Goal: Information Seeking & Learning: Learn about a topic

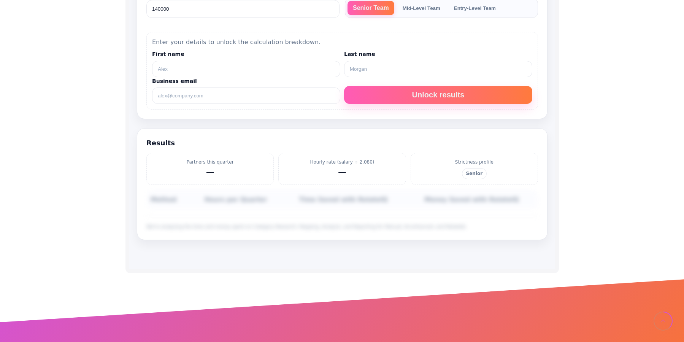
scroll to position [262, 0]
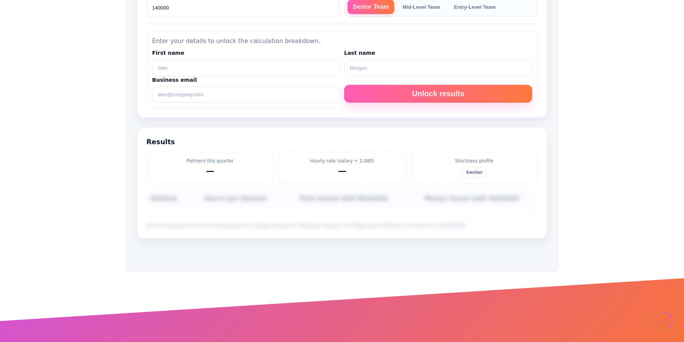
click at [419, 10] on button "Mid-Level Team" at bounding box center [421, 7] width 48 height 14
click at [463, 10] on button "Entry-Level Team" at bounding box center [476, 7] width 52 height 14
click at [368, 7] on button "Senior Team" at bounding box center [367, 7] width 41 height 14
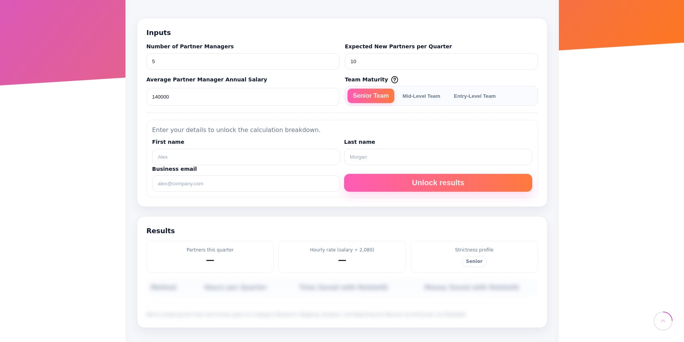
scroll to position [172, 0]
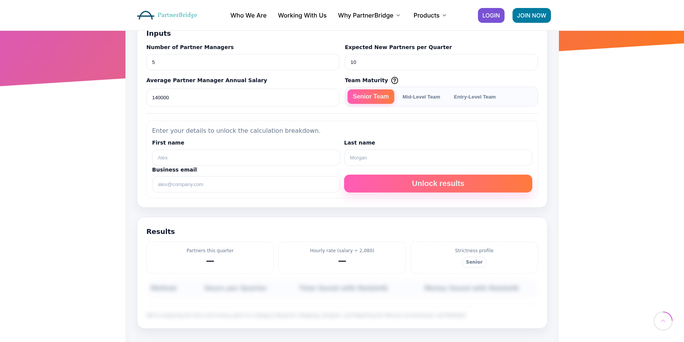
click at [278, 171] on label "Business email" at bounding box center [246, 170] width 188 height 8
click at [278, 176] on input "Business email" at bounding box center [246, 184] width 188 height 16
click at [272, 159] on input "First name" at bounding box center [246, 157] width 188 height 16
type input "Jon"
type input "Mead"
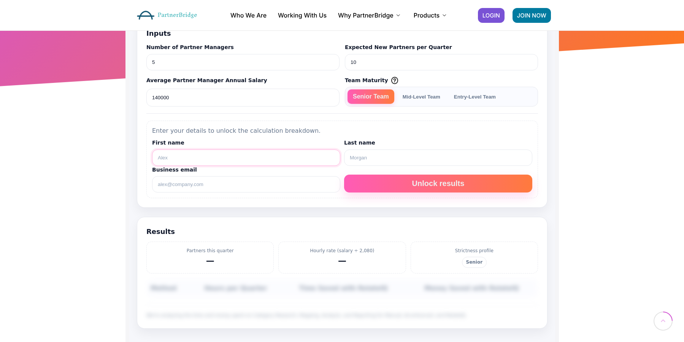
type input "jon@partnerbridge.io"
click at [407, 185] on button "Unlock results" at bounding box center [438, 184] width 188 height 18
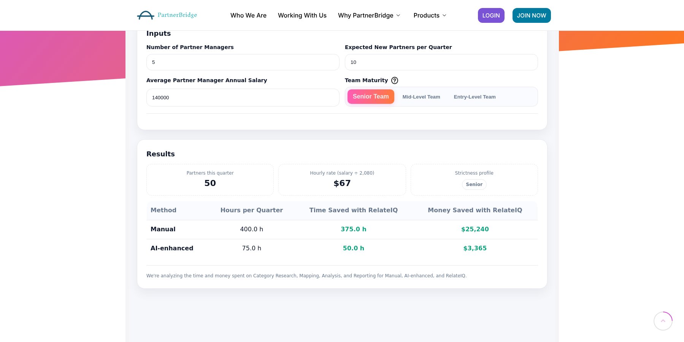
click at [424, 99] on button "Mid-Level Team" at bounding box center [421, 96] width 48 height 14
click at [464, 99] on button "Entry-Level Team" at bounding box center [476, 96] width 52 height 14
click at [359, 79] on label "Team Maturity" at bounding box center [366, 80] width 43 height 8
click at [363, 89] on button "Senior Team" at bounding box center [367, 96] width 41 height 14
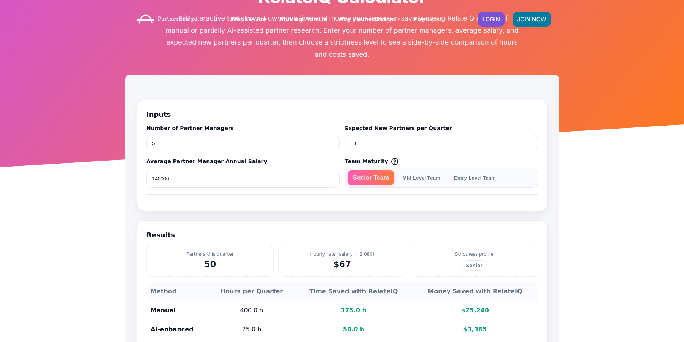
scroll to position [0, 0]
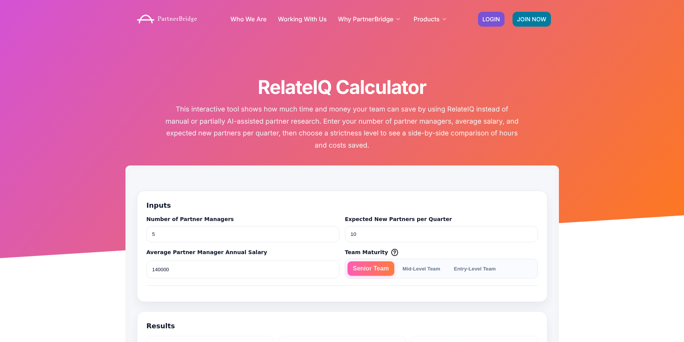
drag, startPoint x: 392, startPoint y: 44, endPoint x: 451, endPoint y: 34, distance: 59.3
click at [394, 43] on div "RelateIQ Calculator This interactive tool shows how much time and money your te…" at bounding box center [342, 130] width 434 height 260
click at [183, 20] on img at bounding box center [167, 19] width 68 height 17
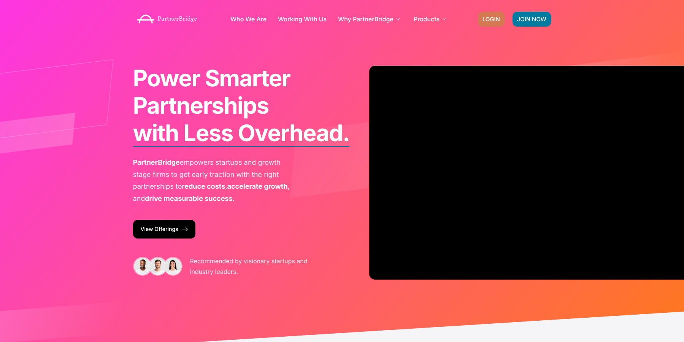
click at [490, 17] on span "LOGIN" at bounding box center [491, 19] width 17 height 6
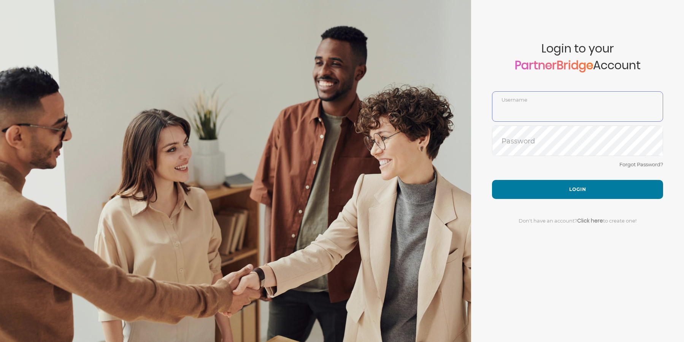
type input "DemoUser"
click at [407, 95] on div at bounding box center [235, 171] width 471 height 342
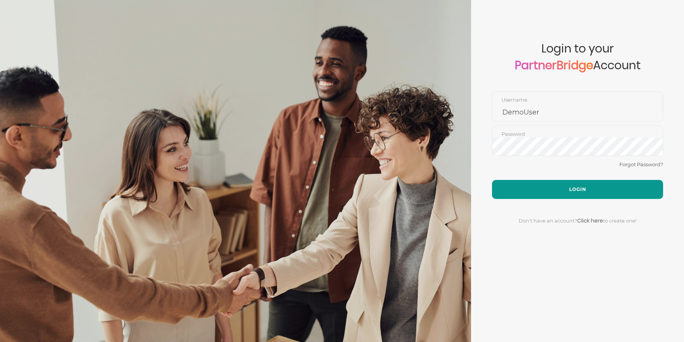
click at [573, 192] on button "Login" at bounding box center [577, 189] width 171 height 19
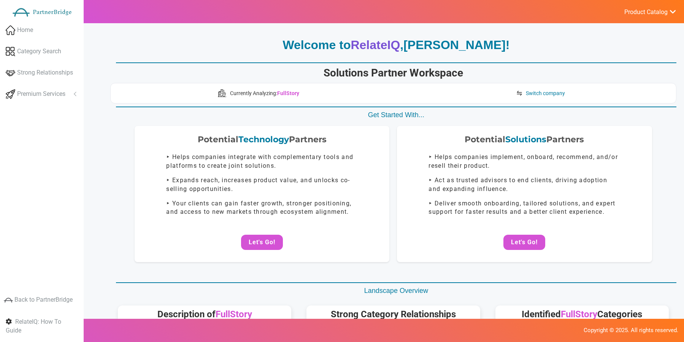
click at [640, 17] on ul "Product Catalog RelateIQ - Premium Precision Insights - Launch DataStream - Upg…" at bounding box center [650, 11] width 68 height 23
click at [641, 15] on span "Product Catalog" at bounding box center [645, 12] width 43 height 8
click at [616, 81] on link "Log Out" at bounding box center [631, 80] width 89 height 15
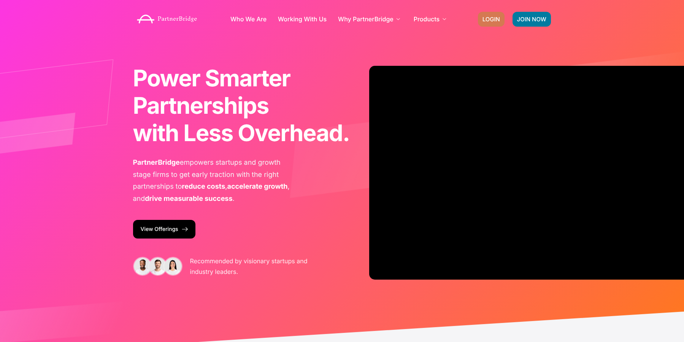
click at [488, 21] on span "LOGIN" at bounding box center [491, 19] width 17 height 6
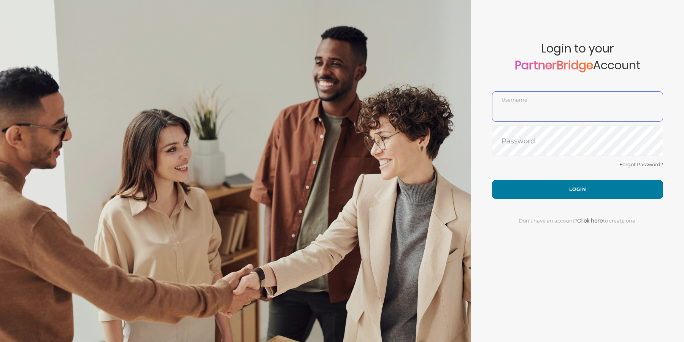
type input "DemoUser"
click at [553, 169] on div "Forgot Password?" at bounding box center [577, 170] width 171 height 20
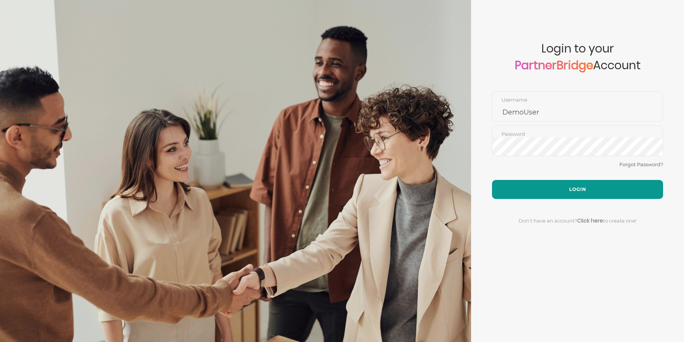
click at [556, 180] on button "Login" at bounding box center [577, 189] width 171 height 19
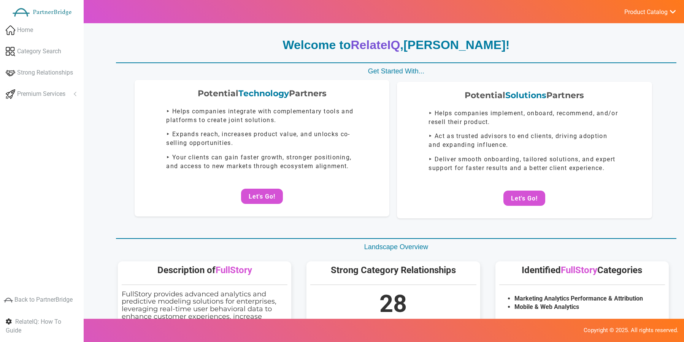
drag, startPoint x: 279, startPoint y: 41, endPoint x: 383, endPoint y: 84, distance: 113.0
click at [394, 87] on div "Welcome to RelateIQ , Jon Mead ! Solutions Partner Workspace Currently Analyzin…" at bounding box center [393, 342] width 566 height 611
click at [383, 84] on div "Potential Technology Partners ‣ Helps companies integrate with complementary to…" at bounding box center [262, 148] width 255 height 137
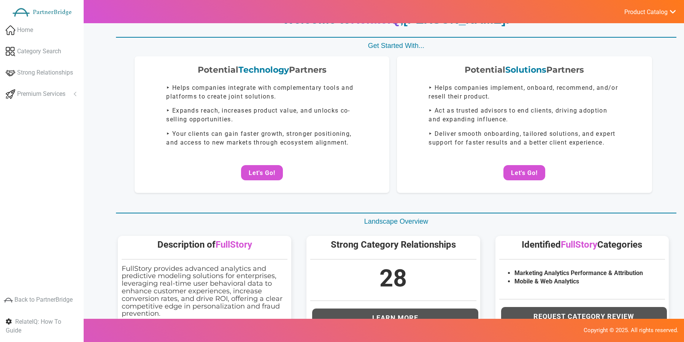
scroll to position [29, 0]
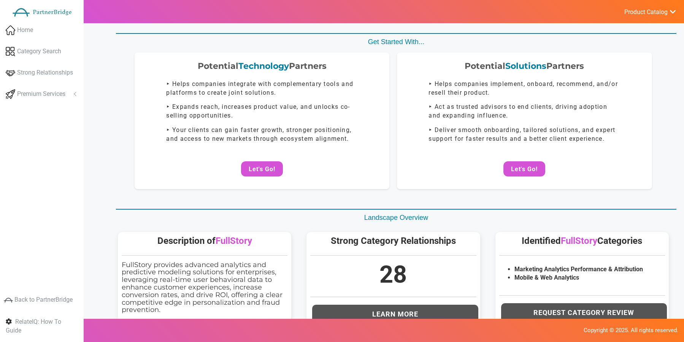
click at [229, 241] on span "FullStory" at bounding box center [234, 240] width 37 height 11
click at [249, 231] on div "Description of FullStory FullStory provides advanced analytics and predictive m…" at bounding box center [204, 276] width 189 height 105
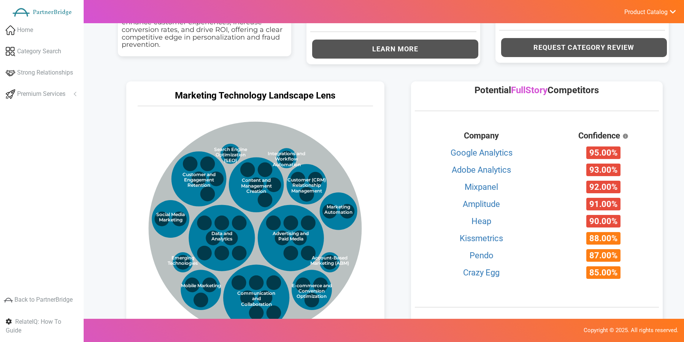
scroll to position [296, 0]
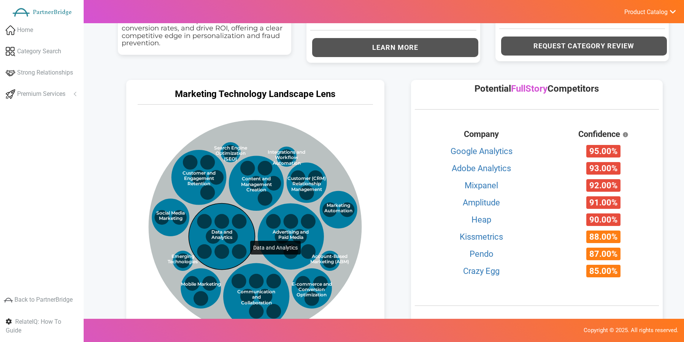
click at [235, 208] on circle at bounding box center [222, 236] width 66 height 66
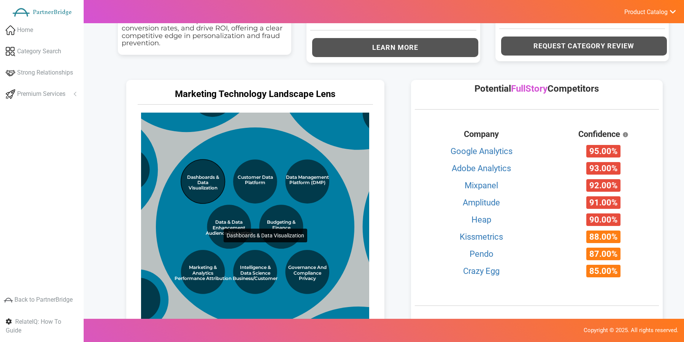
click at [208, 196] on circle at bounding box center [203, 181] width 44 height 44
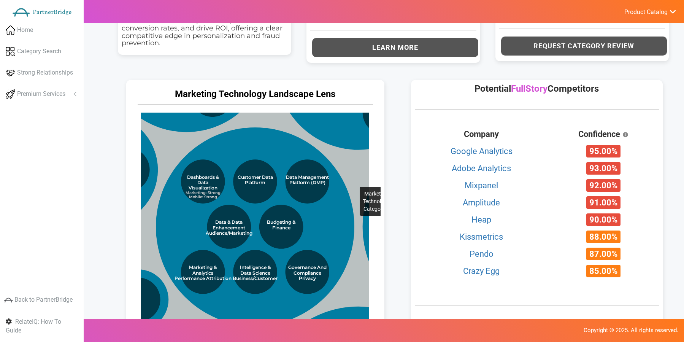
click at [345, 154] on circle at bounding box center [355, 197] width 639 height 639
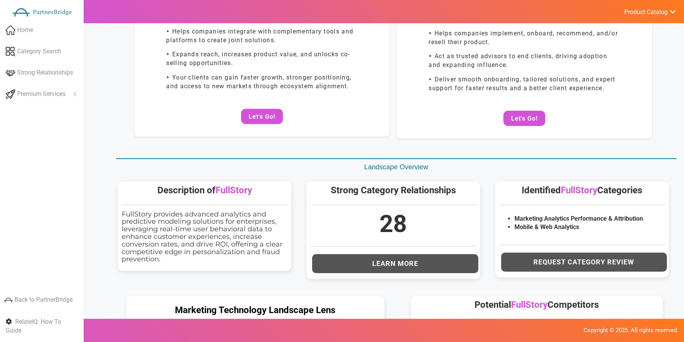
scroll to position [0, 0]
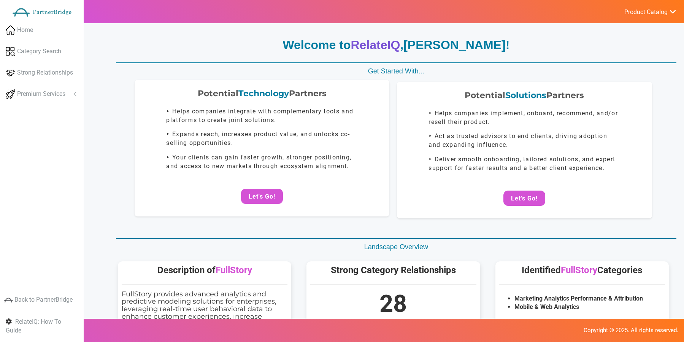
click at [283, 189] on center "Let's Go!" at bounding box center [262, 196] width 240 height 15
click at [277, 192] on button "Let's Go!" at bounding box center [262, 196] width 42 height 15
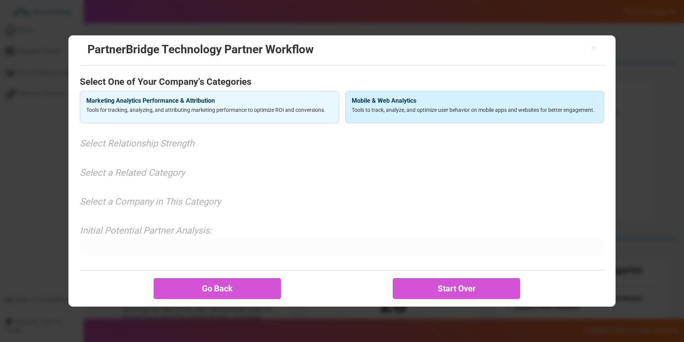
click at [434, 110] on p "Tools to track, analyze, and optimize user behavior on mobile apps and websites…" at bounding box center [475, 110] width 246 height 8
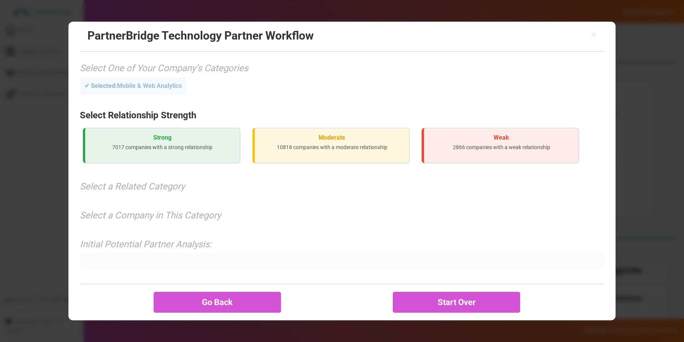
click at [175, 138] on h3 "Strong" at bounding box center [162, 137] width 143 height 7
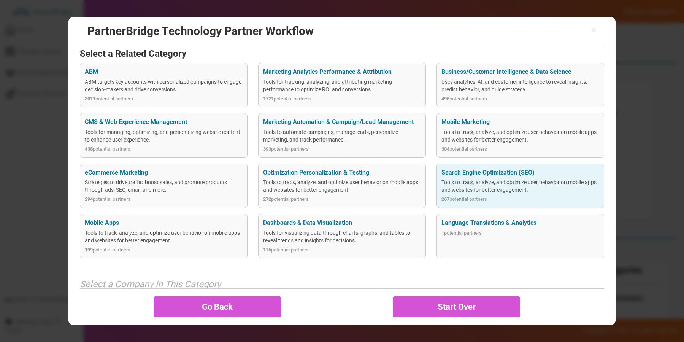
scroll to position [105, 0]
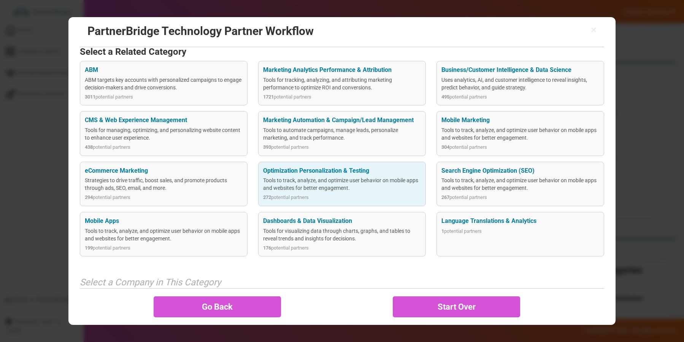
click at [368, 170] on div "Optimization Personalization & Testing" at bounding box center [342, 171] width 158 height 9
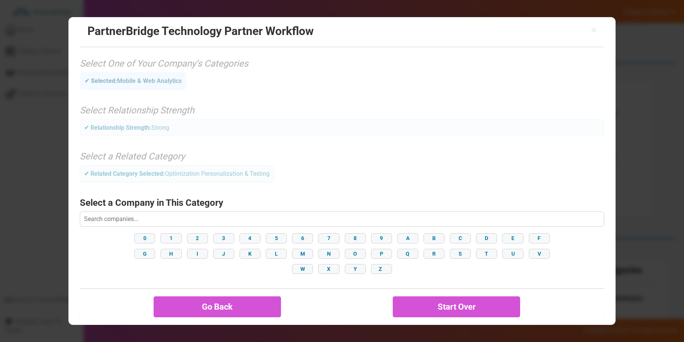
scroll to position [41, 0]
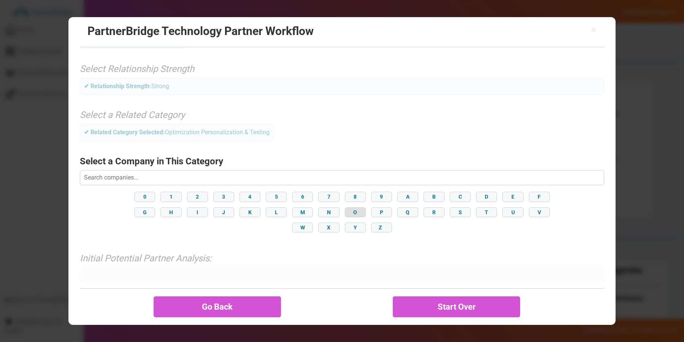
click at [349, 212] on button "O" at bounding box center [355, 212] width 21 height 10
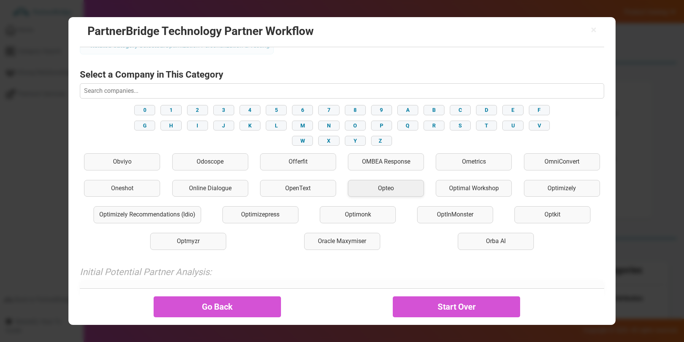
scroll to position [130, 0]
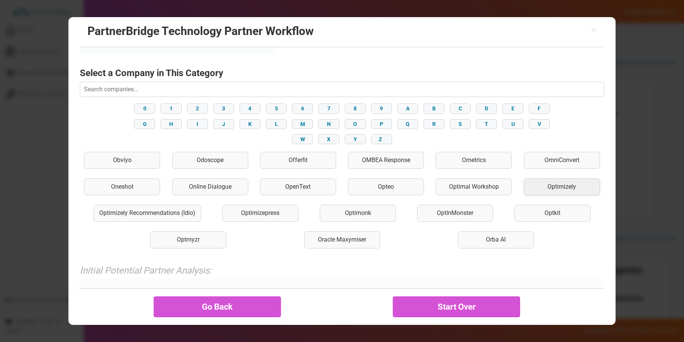
click at [553, 186] on div "Optimizely" at bounding box center [562, 186] width 76 height 17
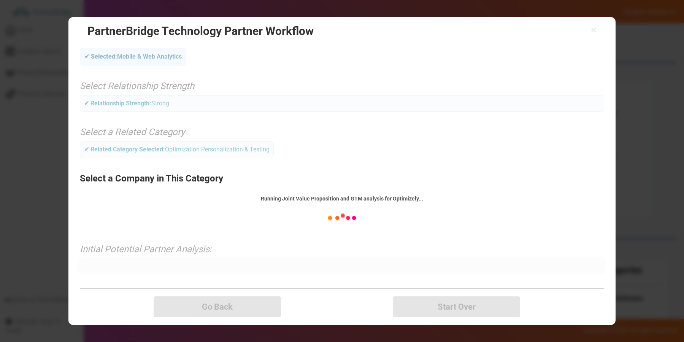
click at [365, 199] on div "Running Joint Value Proposition and GTM analysis for Optimizely..." at bounding box center [342, 199] width 524 height 8
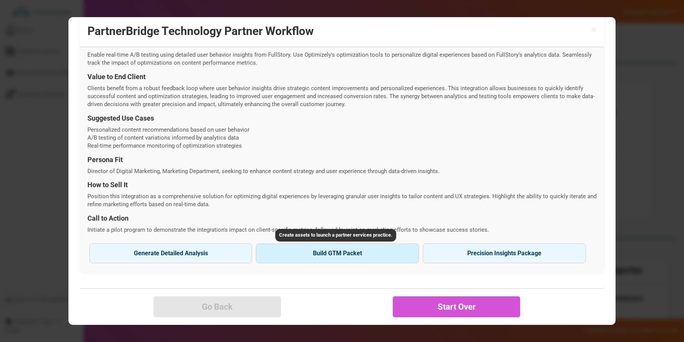
scroll to position [2, 0]
click at [356, 251] on button "Build GTM Packet" at bounding box center [337, 253] width 163 height 20
type input "Optimizely"
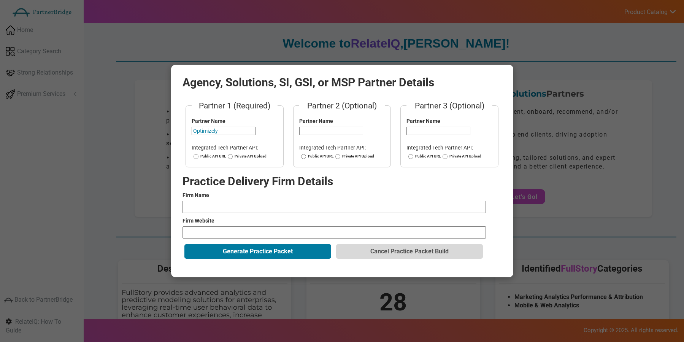
scroll to position [3, 0]
click at [229, 198] on form "Partner 1 (Required) Partner Name Optimizely Integrated Tech Partner API: Publi…" at bounding box center [342, 180] width 319 height 160
click at [506, 75] on div "Agency, Solutions, SI, GSI, or MSP Partner Details Partner 1 (Required) Partner…" at bounding box center [342, 171] width 342 height 213
click at [530, 72] on div "Agency, Solutions, SI, GSI, or MSP Partner Details Partner 1 (Required) Partner…" at bounding box center [342, 171] width 684 height 342
click at [425, 254] on button "Cancel Practice Packet Build" at bounding box center [409, 251] width 147 height 14
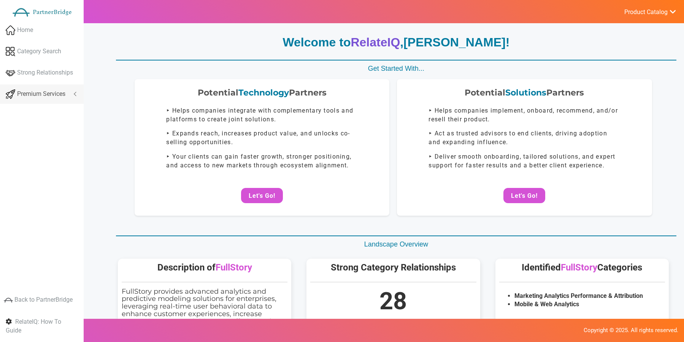
click at [36, 100] on link "Premium Services" at bounding box center [42, 93] width 84 height 19
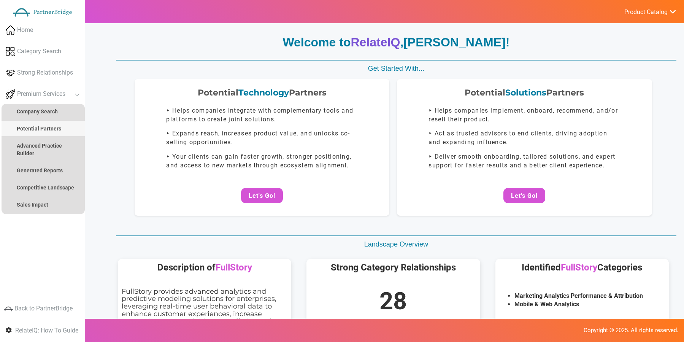
click at [44, 123] on link "Potential Partners" at bounding box center [43, 128] width 83 height 15
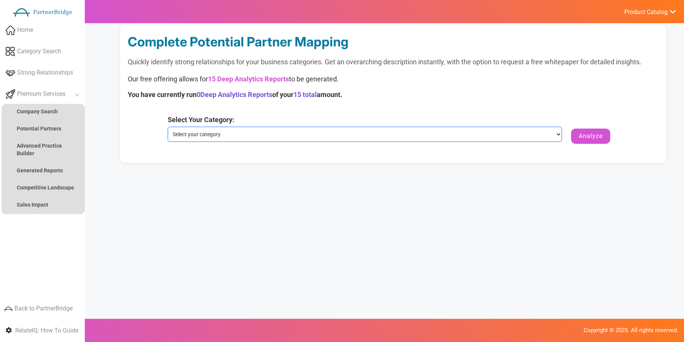
click at [292, 129] on select "Select your category Marketing Analytics Performance & Attribution Mobile & Web…" at bounding box center [365, 134] width 394 height 15
select select "Mobile & Web Analytics"
click at [168, 127] on select "Select your category Marketing Analytics Performance & Attribution Mobile & Web…" at bounding box center [365, 134] width 394 height 15
click at [584, 137] on button "Analyze" at bounding box center [590, 136] width 39 height 15
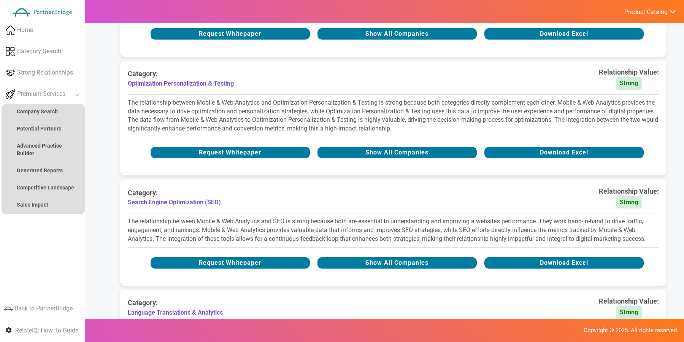
scroll to position [1213, 0]
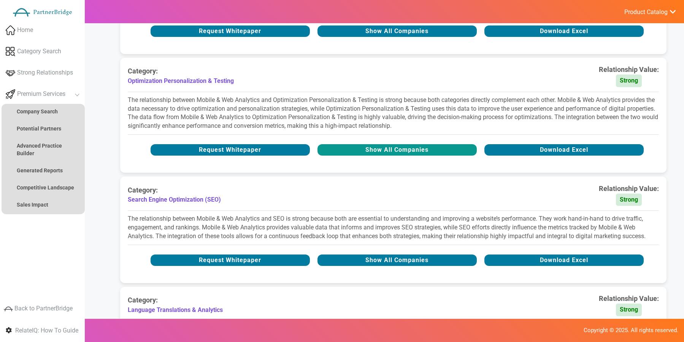
click at [395, 154] on button "Show All Companies" at bounding box center [397, 149] width 159 height 11
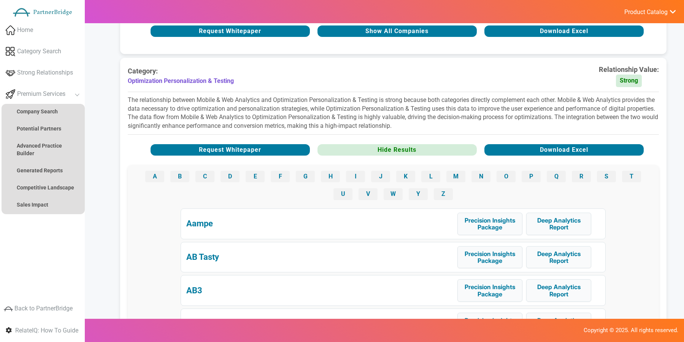
click at [517, 183] on div "A B C D E F G H I J K L M N O P Q R S T U V W Y Z" at bounding box center [393, 185] width 531 height 41
click at [513, 182] on button "O" at bounding box center [506, 176] width 19 height 11
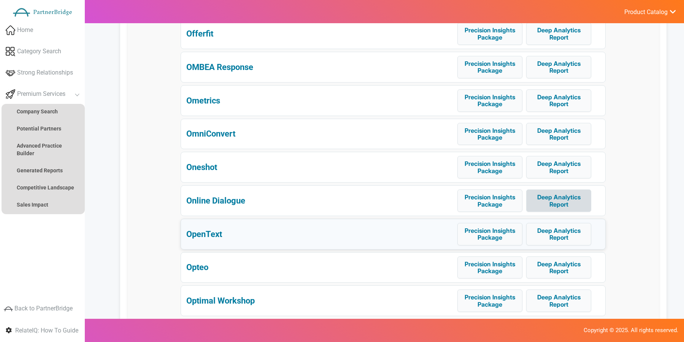
scroll to position [1472, 0]
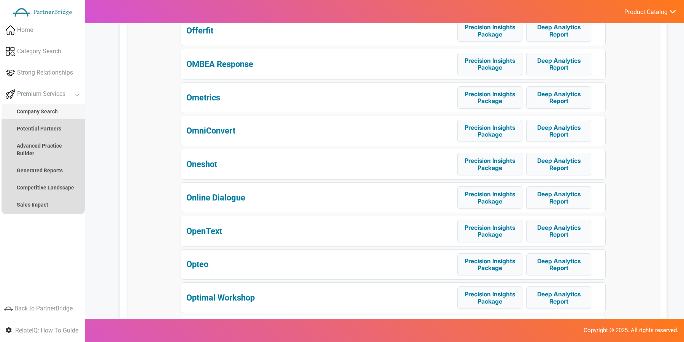
click at [52, 111] on strong "Company Search" at bounding box center [37, 111] width 41 height 6
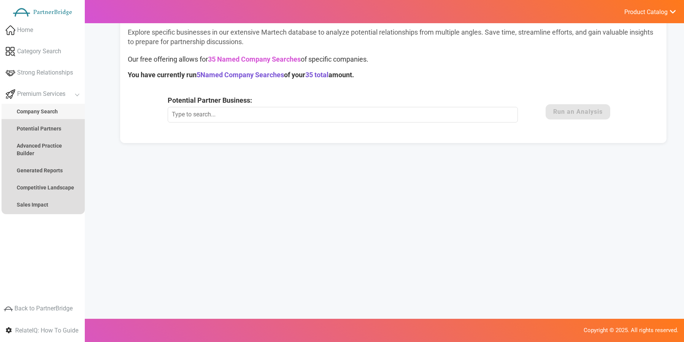
scroll to position [0, 0]
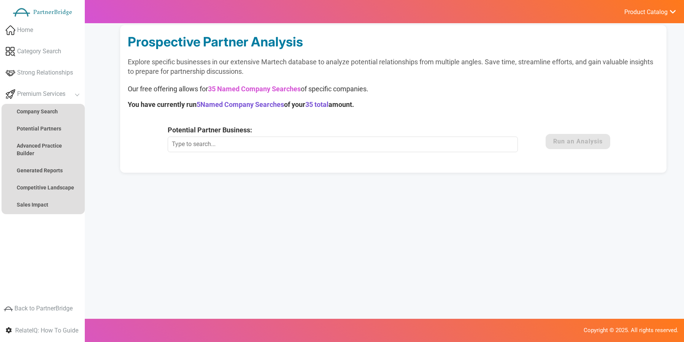
click at [351, 146] on input "Potential Partner Business:" at bounding box center [343, 144] width 351 height 15
click at [589, 142] on button "Run an Analysis" at bounding box center [578, 141] width 65 height 15
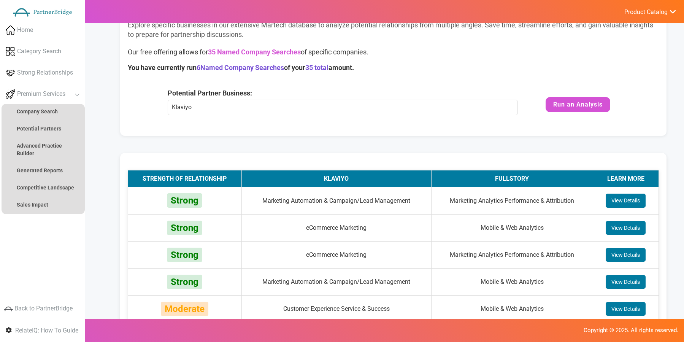
scroll to position [164, 0]
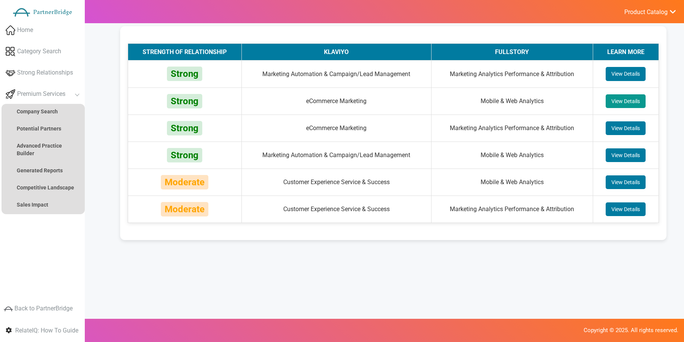
click at [618, 105] on button "View Details" at bounding box center [626, 101] width 40 height 14
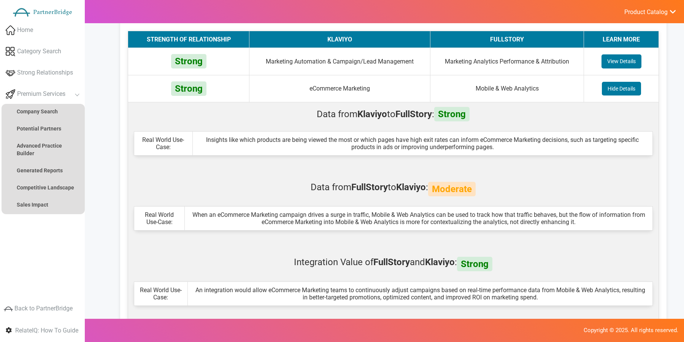
scroll to position [191, 0]
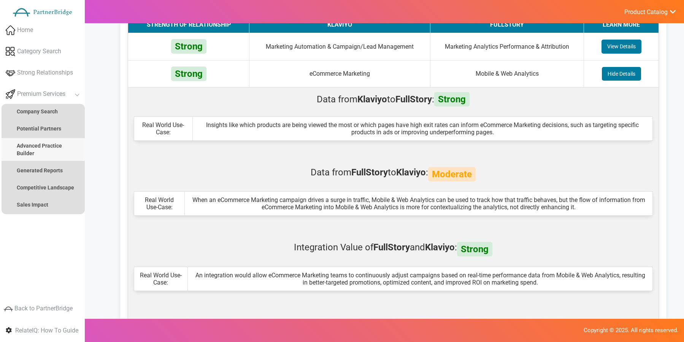
click at [52, 147] on strong "Advanced Practice Builder" at bounding box center [39, 150] width 45 height 14
click at [45, 146] on strong "Advanced Practice Builder" at bounding box center [39, 150] width 45 height 14
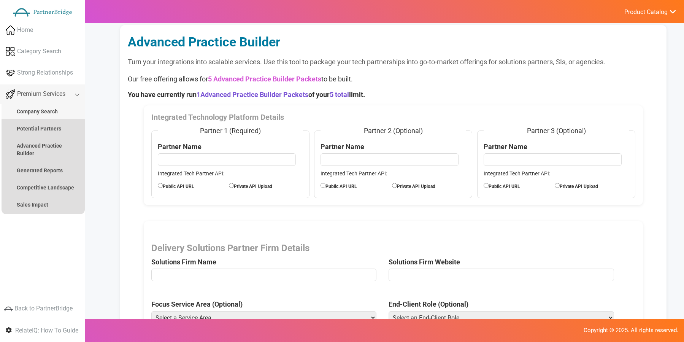
drag, startPoint x: 69, startPoint y: 106, endPoint x: 76, endPoint y: 103, distance: 8.0
click at [68, 106] on link "Company Search" at bounding box center [43, 111] width 83 height 15
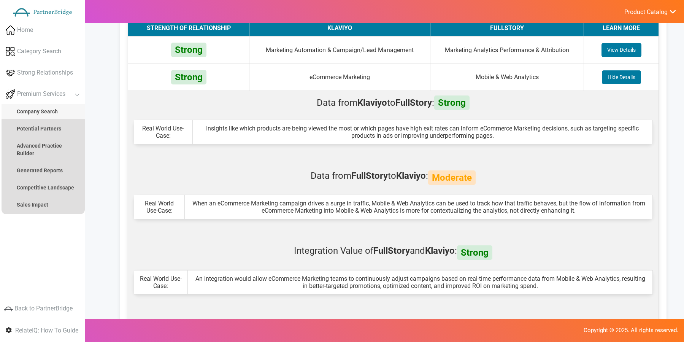
scroll to position [197, 0]
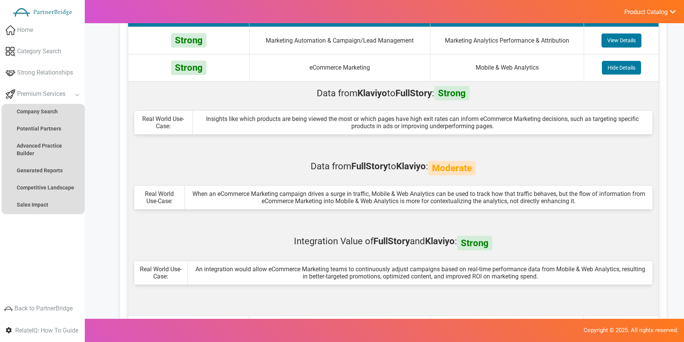
click at [426, 161] on strong "Klaviyo" at bounding box center [411, 168] width 30 height 14
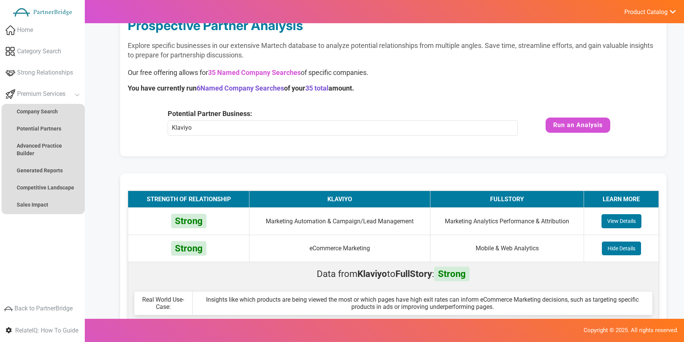
scroll to position [0, 0]
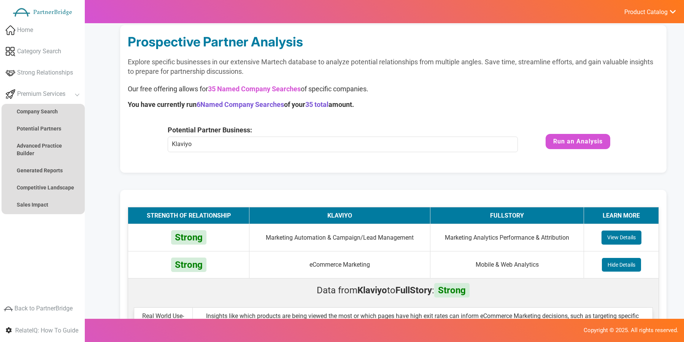
click at [310, 138] on input "Klaviyo" at bounding box center [343, 144] width 351 height 15
type input "Optimizely"
click at [561, 143] on button "Run an Analysis" at bounding box center [578, 141] width 65 height 15
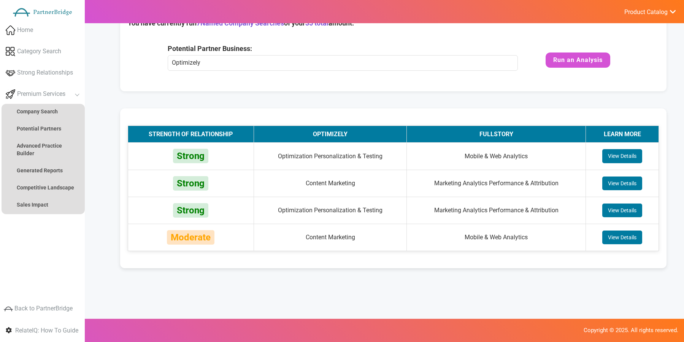
scroll to position [110, 0]
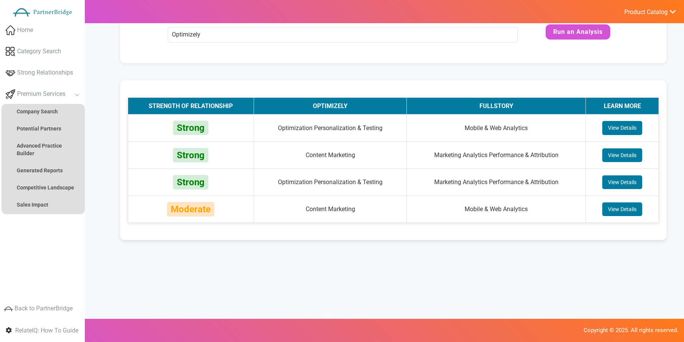
click at [356, 101] on th "Optimizely" at bounding box center [330, 106] width 153 height 17
click at [623, 138] on td "View Details" at bounding box center [622, 127] width 73 height 27
click at [623, 133] on button "View Details" at bounding box center [622, 128] width 40 height 14
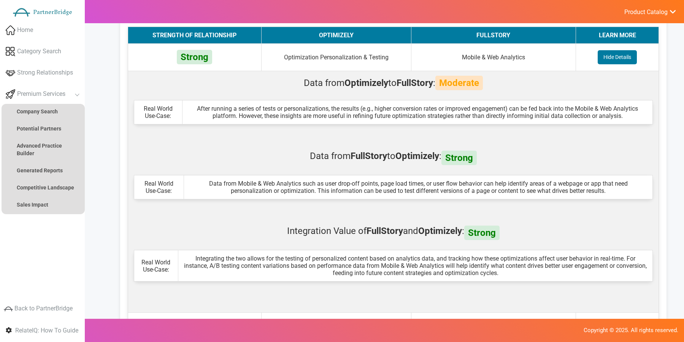
scroll to position [185, 0]
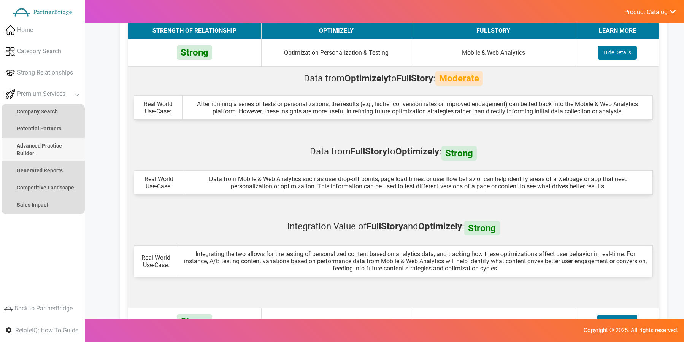
click at [46, 152] on link "Advanced Practice Builder" at bounding box center [43, 149] width 83 height 23
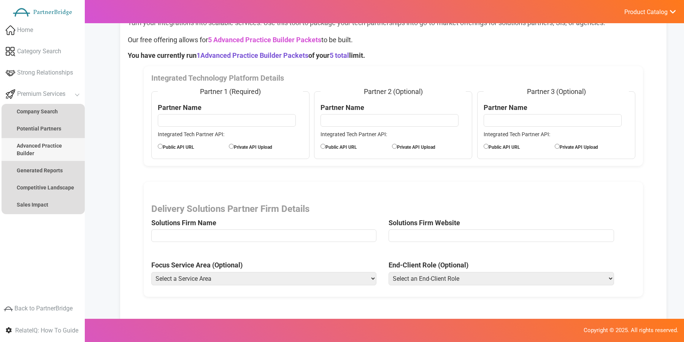
scroll to position [44, 0]
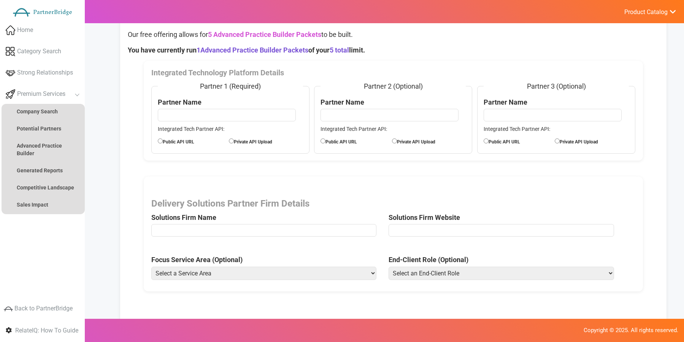
click at [243, 111] on input "text" at bounding box center [227, 115] width 138 height 12
type input "VWO"
click at [187, 140] on label "Public API URL" at bounding box center [193, 141] width 71 height 8
click at [163, 140] on input "Public API URL" at bounding box center [160, 140] width 5 height 5
radio input "true"
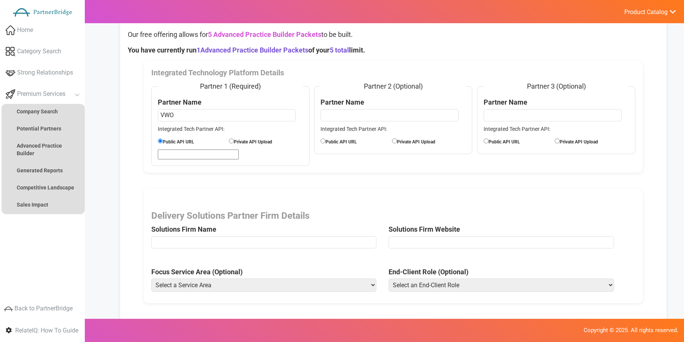
click at [190, 155] on input "url" at bounding box center [198, 154] width 81 height 10
click at [203, 106] on fieldset "Partner 1 (Required) Partner Name VWO Integrated Tech Partner API: Public API U…" at bounding box center [230, 123] width 158 height 84
click at [204, 115] on input "VWO" at bounding box center [227, 115] width 138 height 12
click at [203, 117] on input "VWO" at bounding box center [227, 115] width 138 height 12
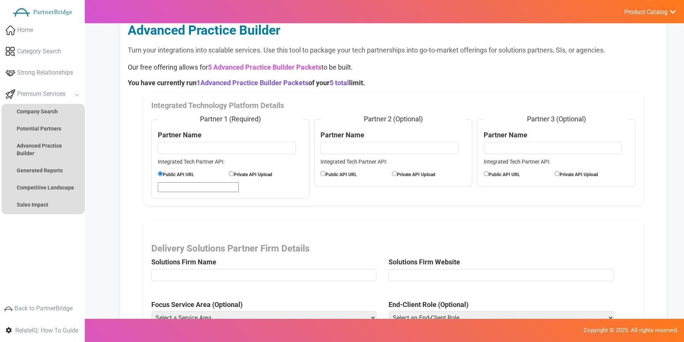
scroll to position [0, 0]
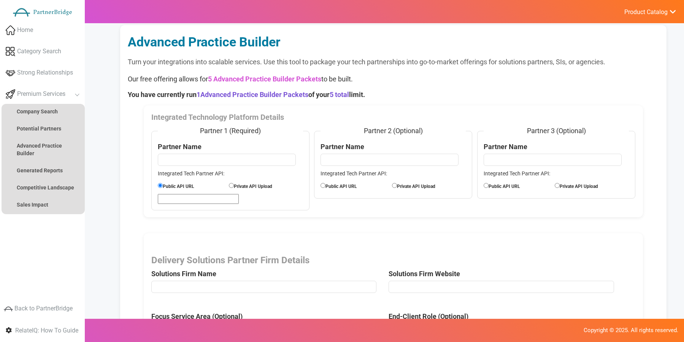
click at [208, 158] on input "text" at bounding box center [227, 160] width 138 height 12
type input "Fivetran Inc"
click at [199, 200] on input "url" at bounding box center [198, 199] width 81 height 10
type input "https://fivetran.com/docs/rest-api"
click at [274, 213] on div "Integrated Technology Platform Details Partner 1 (Required) Partner Name Fivetr…" at bounding box center [394, 161] width 500 height 112
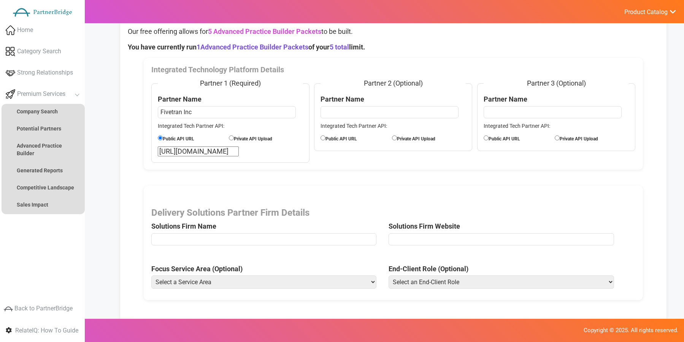
scroll to position [46, 0]
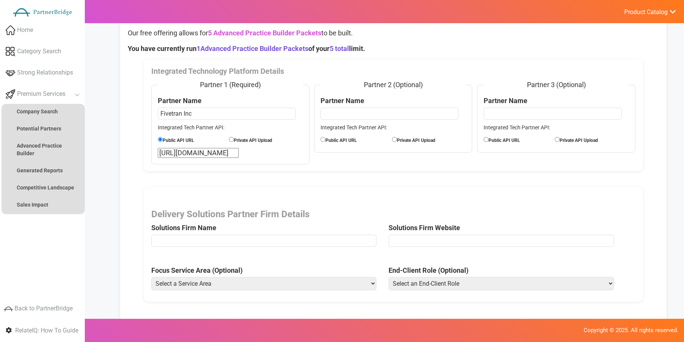
click at [275, 261] on div "Delivery Solutions Partner Firm Details Solutions Firm Name Solutions Firm Webs…" at bounding box center [394, 244] width 500 height 115
click at [264, 242] on input "text" at bounding box center [264, 241] width 226 height 12
type input "Slalom"
click at [404, 240] on input "url" at bounding box center [502, 241] width 226 height 12
type input "http://slalom.com/gb/en/services/experience-strategy-design"
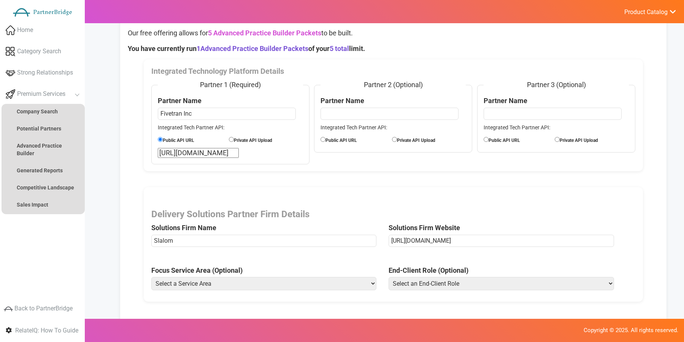
click at [397, 218] on span "Solutions Firm Website http://slalom.com/gb/en/services/experience-strategy-des…" at bounding box center [507, 229] width 237 height 41
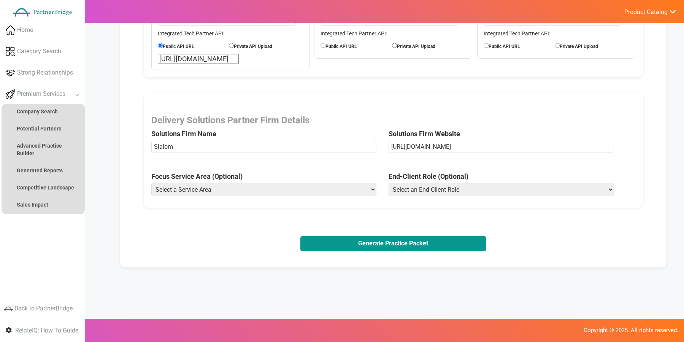
scroll to position [167, 0]
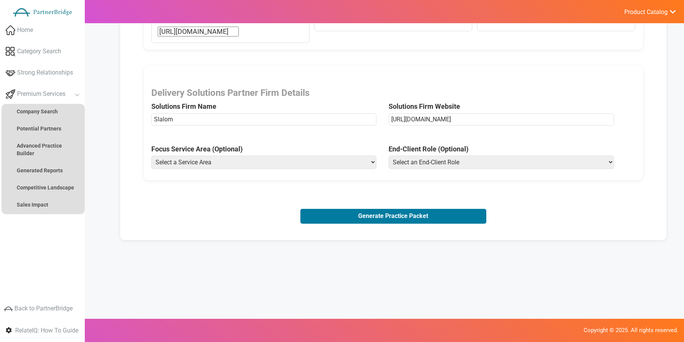
click at [286, 163] on select "Select a Service Area Analytics Application Development Brand Strategy Campaign…" at bounding box center [264, 162] width 226 height 13
select select "eCommerce Solutions"
click at [151, 156] on select "Select a Service Area Analytics Application Development Brand Strategy Campaign…" at bounding box center [264, 162] width 226 height 13
click at [427, 156] on select "Select an End-Client Role Chief Executive Officer (CEO) Chief Operating Officer…" at bounding box center [502, 162] width 226 height 13
select select "Chief Product Officer"
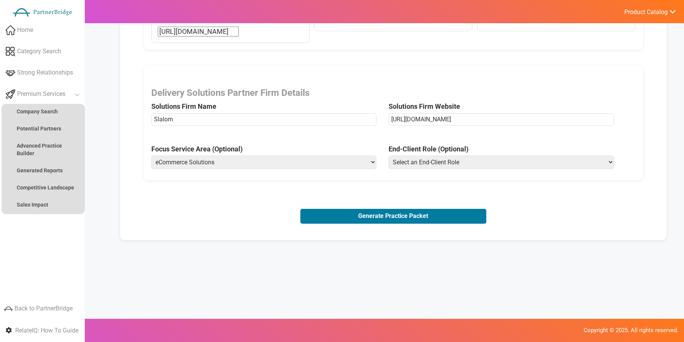
click at [389, 156] on select "Select an End-Client Role Chief Executive Officer (CEO) Chief Operating Officer…" at bounding box center [502, 162] width 226 height 13
click at [387, 197] on form "Integrated Technology Platform Details Partner 1 (Required) Partner Name Fivetr…" at bounding box center [393, 81] width 531 height 287
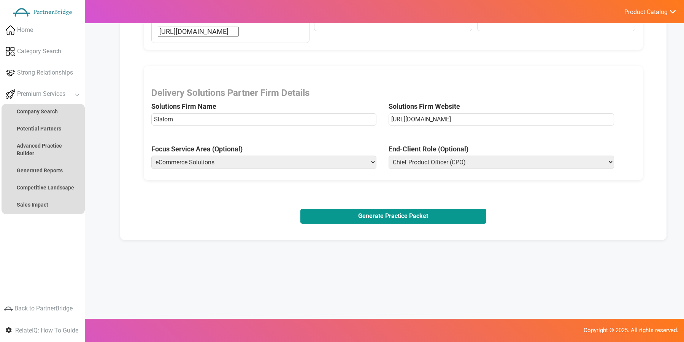
click at [375, 214] on button "Generate Practice Packet" at bounding box center [393, 216] width 186 height 14
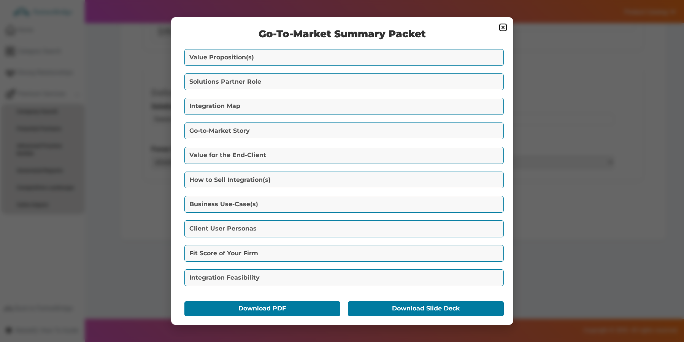
click at [297, 58] on button "Value Proposition(s)" at bounding box center [343, 57] width 319 height 17
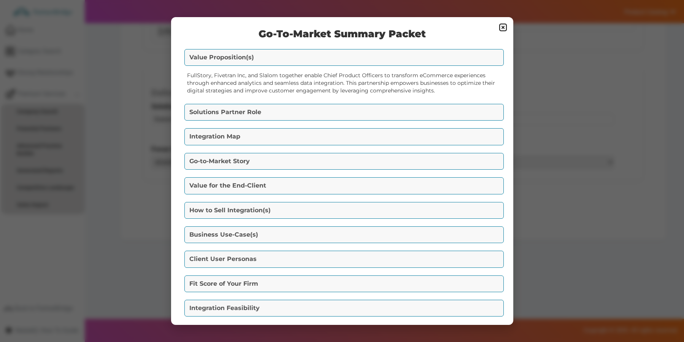
click at [197, 73] on div "FullStory, Fivetran Inc, and Slalom together enable Chief Product Officers to t…" at bounding box center [342, 83] width 319 height 30
click at [224, 73] on div "FullStory, Fivetran Inc, and Slalom together enable Chief Product Officers to t…" at bounding box center [342, 83] width 319 height 30
click at [358, 113] on button "Solutions Partner Role" at bounding box center [343, 112] width 319 height 17
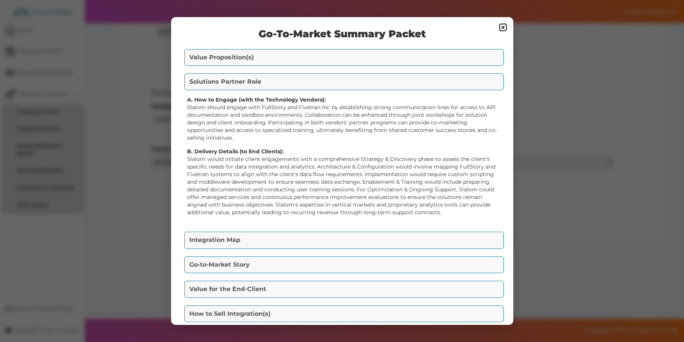
click at [270, 236] on button "Integration Map" at bounding box center [343, 240] width 319 height 17
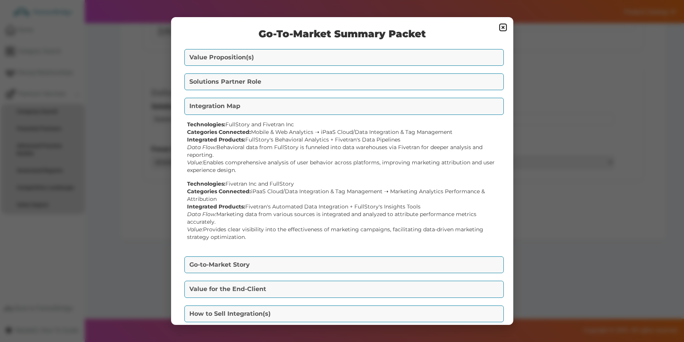
click at [243, 121] on div "Technologies: FullStory and Fivetran Inc Categories Connected: Mobile & Web Ana…" at bounding box center [342, 147] width 310 height 53
click at [264, 130] on div "Technologies: FullStory and Fivetran Inc Categories Connected: Mobile & Web Ana…" at bounding box center [342, 147] width 310 height 53
click at [265, 130] on div "Technologies: FullStory and Fivetran Inc Categories Connected: Mobile & Web Ana…" at bounding box center [342, 147] width 310 height 53
click at [265, 141] on div "Technologies: FullStory and Fivetran Inc Categories Connected: Mobile & Web Ana…" at bounding box center [342, 147] width 310 height 53
drag, startPoint x: 265, startPoint y: 141, endPoint x: 316, endPoint y: 139, distance: 51.0
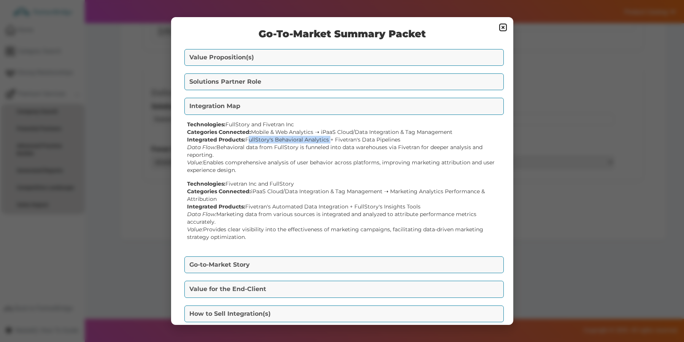
click at [316, 139] on div "Technologies: FullStory and Fivetran Inc Categories Connected: Mobile & Web Ana…" at bounding box center [342, 147] width 310 height 53
click at [346, 138] on div "Technologies: FullStory and Fivetran Inc Categories Connected: Mobile & Web Ana…" at bounding box center [342, 147] width 310 height 53
drag, startPoint x: 346, startPoint y: 138, endPoint x: 384, endPoint y: 139, distance: 37.6
click at [384, 139] on div "Technologies: FullStory and Fivetran Inc Categories Connected: Mobile & Web Ana…" at bounding box center [342, 147] width 310 height 53
click at [246, 149] on div "Technologies: FullStory and Fivetran Inc Categories Connected: Mobile & Web Ana…" at bounding box center [342, 147] width 310 height 53
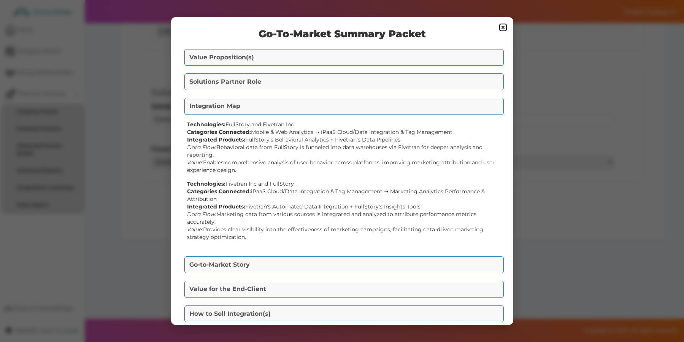
click at [246, 149] on div "Technologies: FullStory and Fivetran Inc Categories Connected: Mobile & Web Ana…" at bounding box center [342, 147] width 310 height 53
click at [222, 162] on div "Technologies: FullStory and Fivetran Inc Categories Connected: Mobile & Web Ana…" at bounding box center [342, 147] width 310 height 53
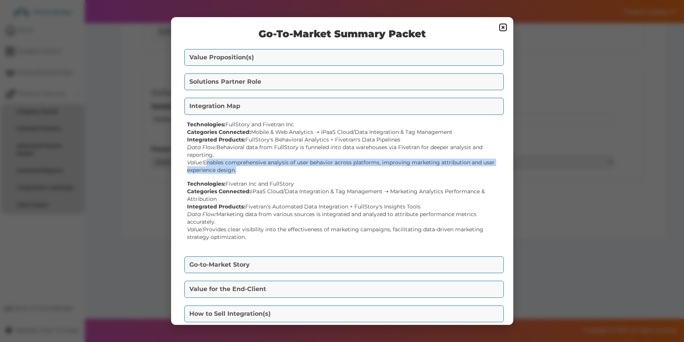
drag, startPoint x: 222, startPoint y: 162, endPoint x: 241, endPoint y: 169, distance: 20.1
click at [241, 169] on div "Technologies: FullStory and Fivetran Inc Categories Connected: Mobile & Web Ana…" at bounding box center [342, 147] width 310 height 53
click at [297, 264] on button "Go-to-Market Story" at bounding box center [343, 264] width 319 height 17
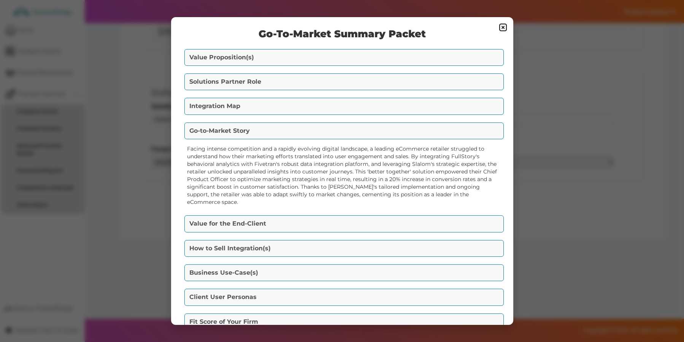
click at [287, 218] on button "Value for the End-Client" at bounding box center [343, 223] width 319 height 17
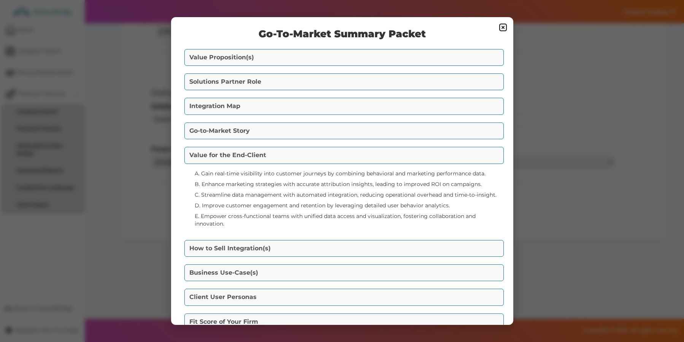
click at [321, 243] on button "How to Sell Integration(s)" at bounding box center [343, 248] width 319 height 17
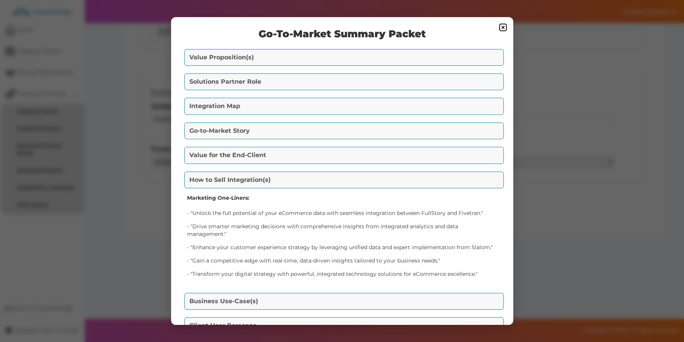
click at [327, 297] on button "Business Use-Case(s)" at bounding box center [343, 301] width 319 height 17
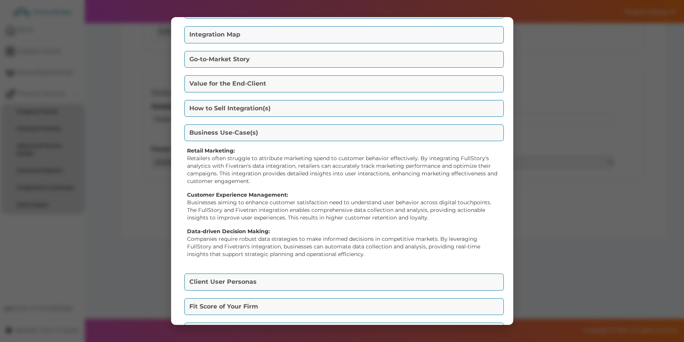
scroll to position [74, 0]
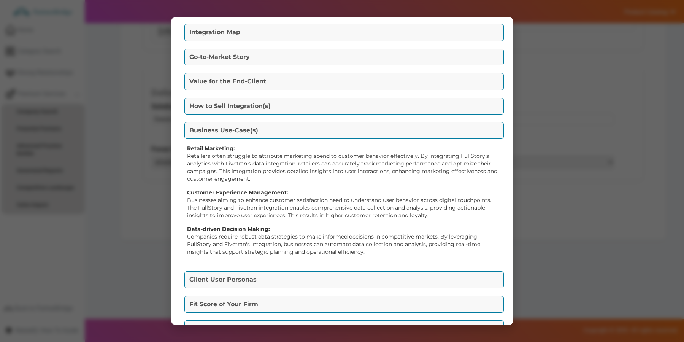
click at [305, 279] on button "Client User Personas" at bounding box center [343, 279] width 319 height 17
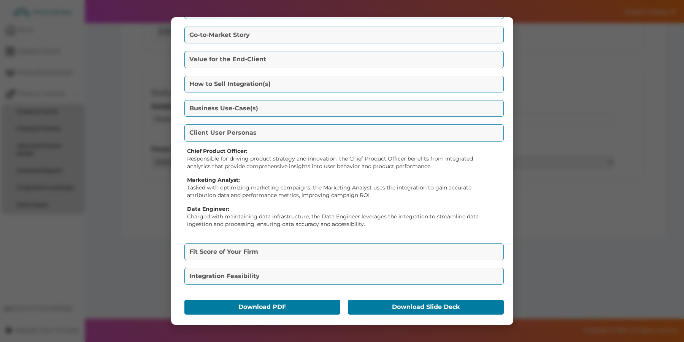
scroll to position [99, 0]
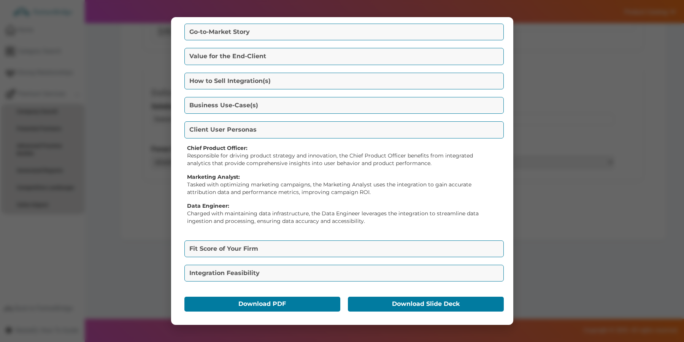
click at [315, 245] on button "Fit Score of Your Firm" at bounding box center [343, 248] width 319 height 17
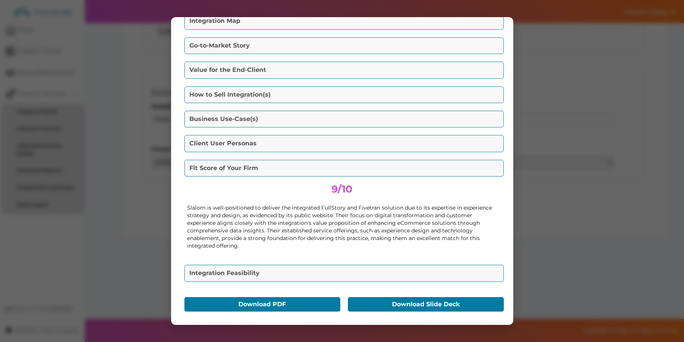
scroll to position [85, 0]
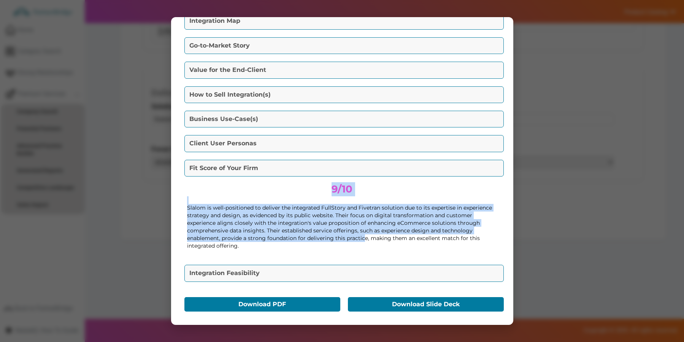
drag, startPoint x: 324, startPoint y: 185, endPoint x: 364, endPoint y: 234, distance: 63.3
click at [364, 237] on div "9/10 Slalom is well-positioned to deliver the integrated FullStory and Fivetran…" at bounding box center [342, 218] width 319 height 81
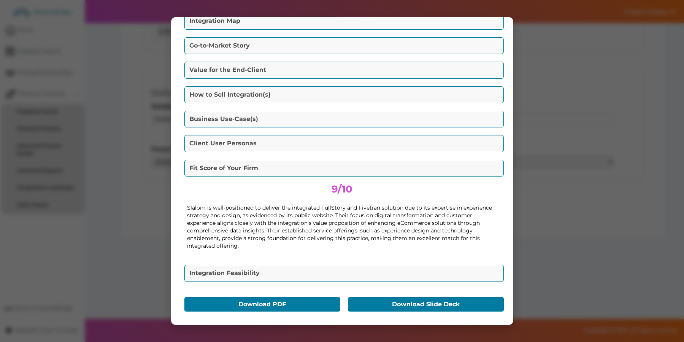
click at [356, 202] on div "9/10 Slalom is well-positioned to deliver the integrated FullStory and Fivetran…" at bounding box center [342, 218] width 319 height 81
drag, startPoint x: 351, startPoint y: 272, endPoint x: 354, endPoint y: 267, distance: 5.7
click at [351, 272] on button "Integration Feasibility" at bounding box center [343, 273] width 319 height 17
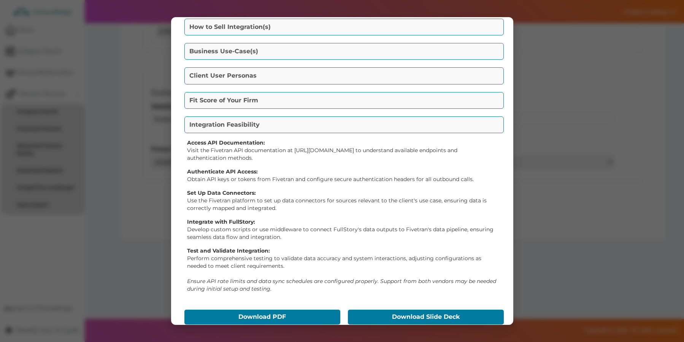
scroll to position [166, 0]
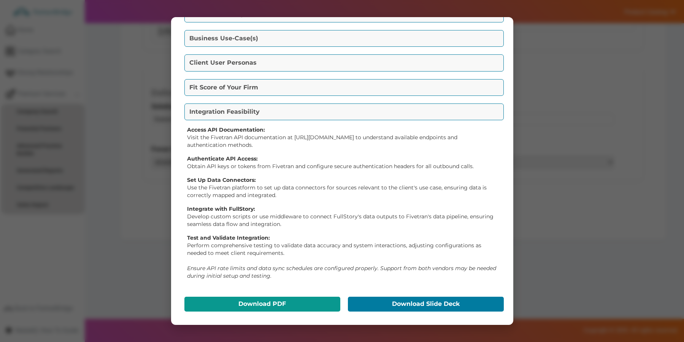
drag, startPoint x: 257, startPoint y: 293, endPoint x: 258, endPoint y: 297, distance: 4.5
click at [257, 294] on div "Go-To-Market Summary Packet Value Proposition(s) FullStory, Fivetran Inc, and S…" at bounding box center [342, 171] width 342 height 308
click at [258, 297] on button "Download PDF" at bounding box center [262, 304] width 156 height 14
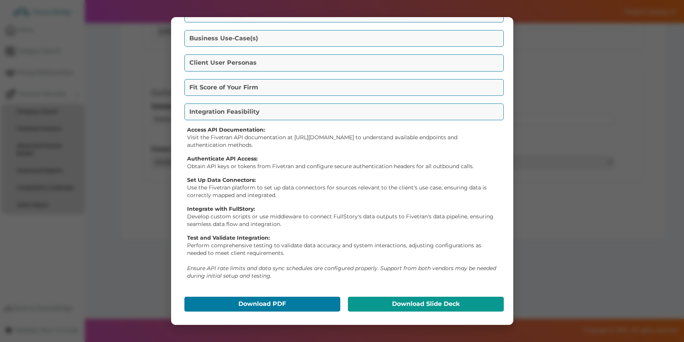
click at [426, 300] on button "Download Slide Deck" at bounding box center [426, 304] width 156 height 14
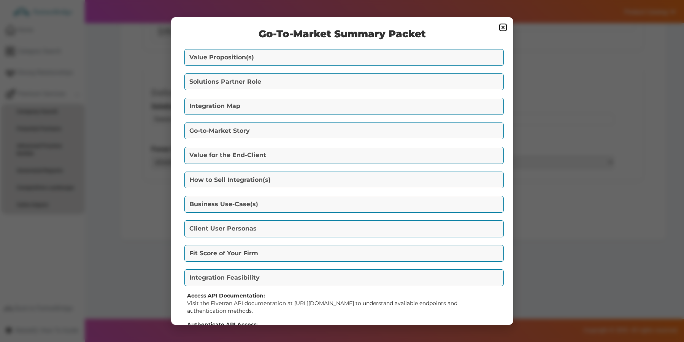
click at [500, 28] on img at bounding box center [503, 27] width 9 height 9
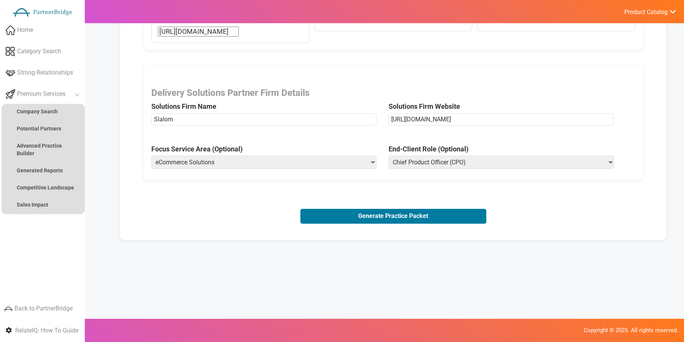
click at [275, 85] on div "Delivery Solutions Partner Firm Details Solutions Firm Name Slalom Solutions Fi…" at bounding box center [394, 123] width 500 height 115
click at [52, 172] on strong "Generated Reports" at bounding box center [40, 170] width 46 height 6
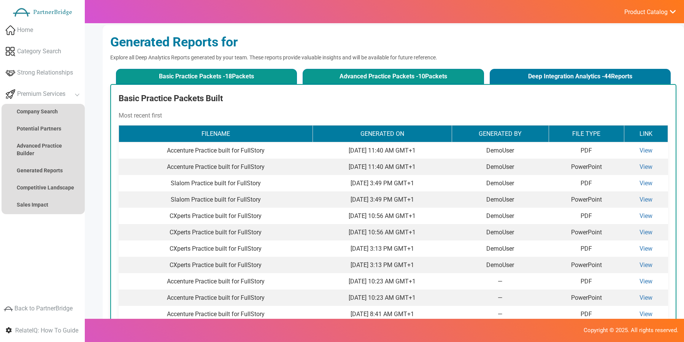
click at [373, 75] on button "Advanced Practice Packets - 10 Packets" at bounding box center [393, 76] width 181 height 15
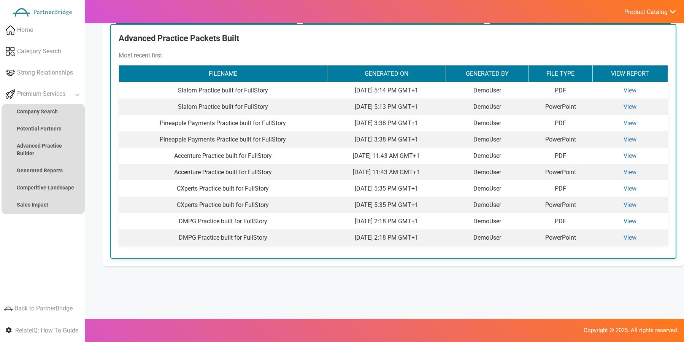
scroll to position [24, 0]
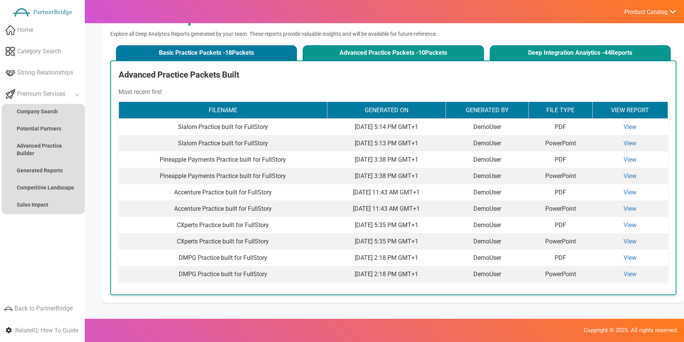
drag, startPoint x: 550, startPoint y: 44, endPoint x: 555, endPoint y: 49, distance: 7.0
click at [553, 46] on div "Basic Practice Packets - 18 Packets Advanced Practice Packets - 10 Packets Deep…" at bounding box center [393, 51] width 566 height 17
click at [555, 49] on button "Deep Integration Analytics - 44 Reports" at bounding box center [580, 52] width 181 height 15
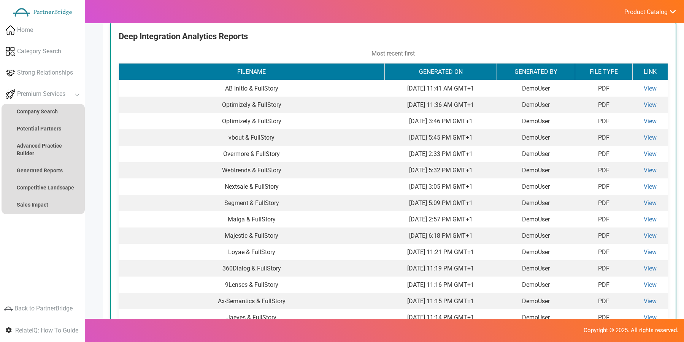
scroll to position [71, 0]
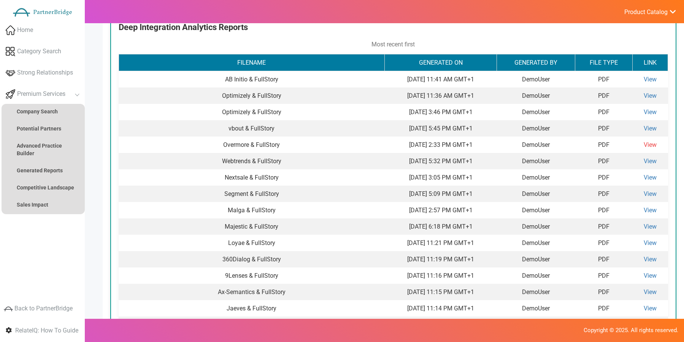
click at [645, 142] on link "View" at bounding box center [650, 144] width 13 height 7
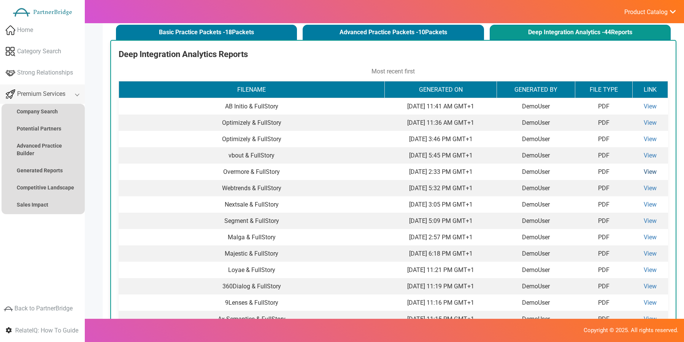
scroll to position [0, 0]
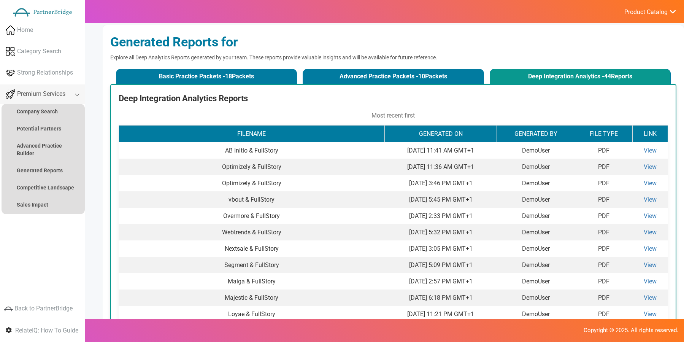
click at [57, 97] on span "Premium Services" at bounding box center [41, 94] width 48 height 9
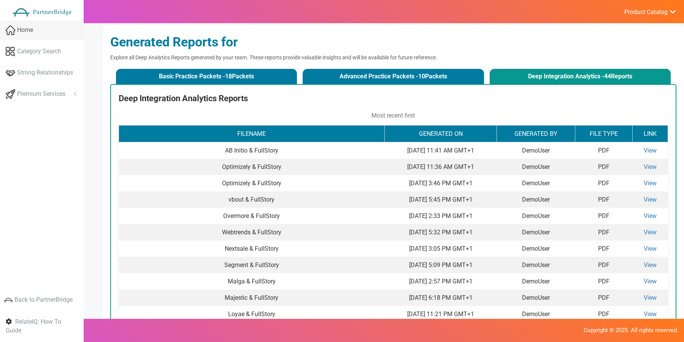
click at [39, 28] on link "Home" at bounding box center [42, 30] width 84 height 19
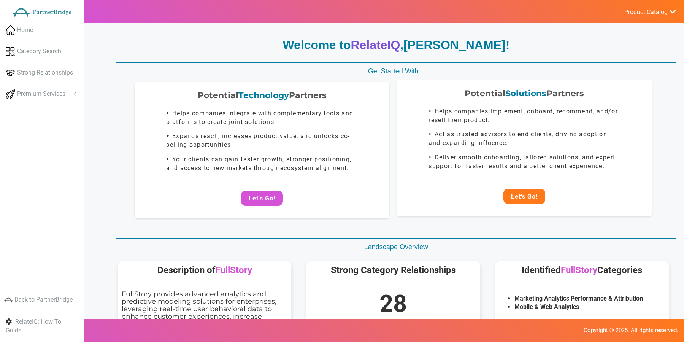
click at [529, 200] on button "Let's Go!" at bounding box center [524, 196] width 42 height 15
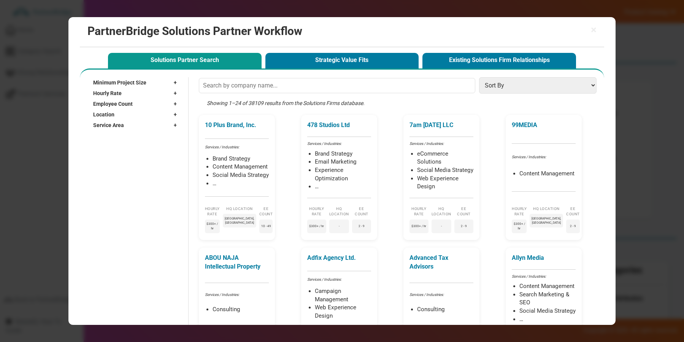
click at [171, 91] on div "Hourly Rate +" at bounding box center [136, 93] width 87 height 11
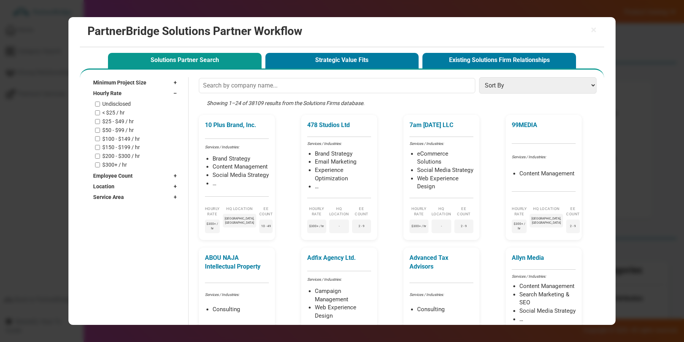
click at [149, 83] on div "Minimum Project Size +" at bounding box center [136, 82] width 87 height 11
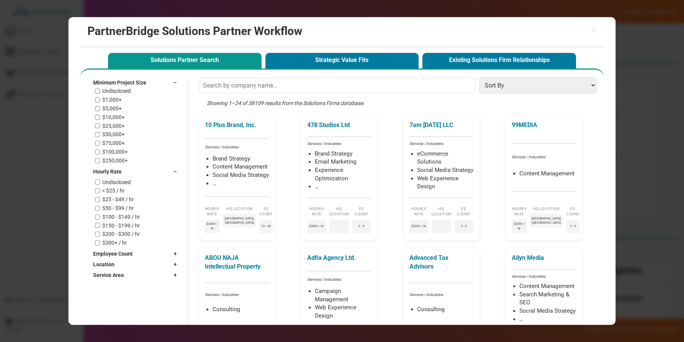
click at [120, 96] on div "Undisclosed $1,000+ $5,000+ $10,000+ $25,000+ $50,000+ $75,000+ $100,000+ $250,…" at bounding box center [138, 126] width 86 height 76
click at [116, 105] on label "$5,000+" at bounding box center [111, 108] width 19 height 6
click at [100, 106] on input "$5,000+" at bounding box center [97, 108] width 5 height 5
checkbox input "true"
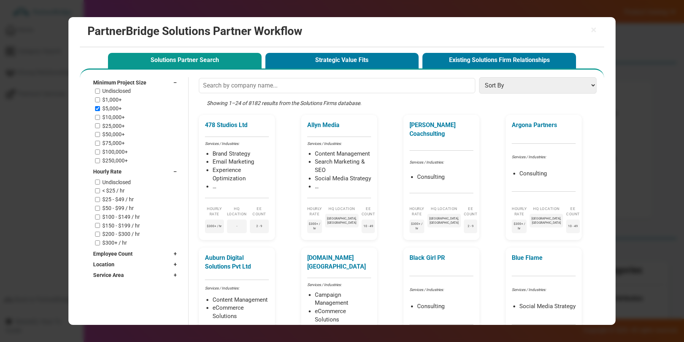
click at [115, 100] on label "$1,000+" at bounding box center [111, 100] width 19 height 6
click at [100, 100] on input "$1,000+" at bounding box center [97, 99] width 5 height 5
checkbox input "true"
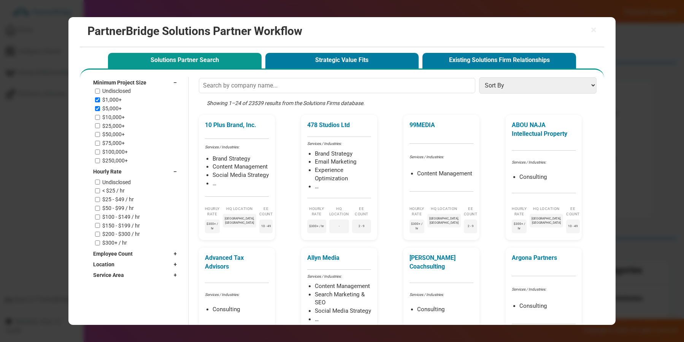
click at [113, 118] on label "$10,000+" at bounding box center [113, 117] width 22 height 6
click at [100, 118] on input "$10,000+" at bounding box center [97, 117] width 5 height 5
checkbox input "true"
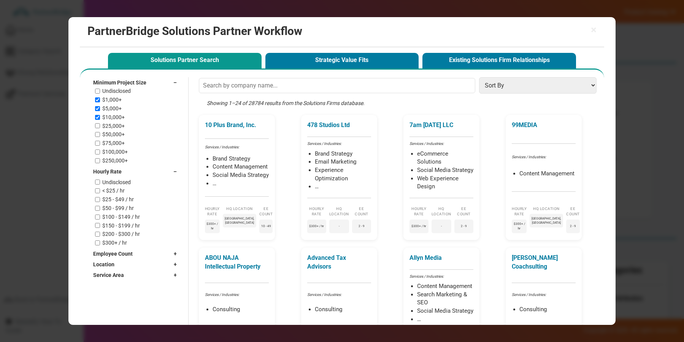
click at [152, 83] on div "Minimum Project Size –" at bounding box center [136, 82] width 87 height 11
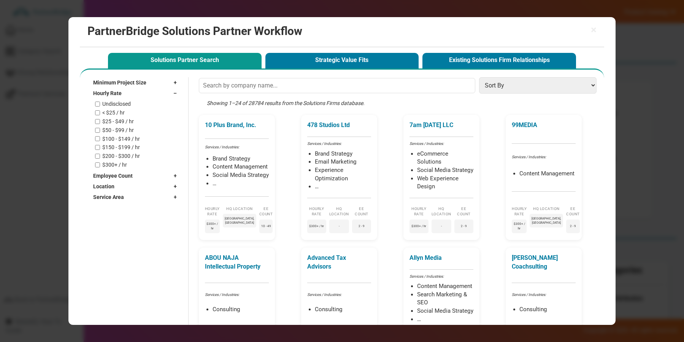
click at [122, 109] on div "Undisclosed < $25 / hr $25 - $49 / hr $50 - $99 / hr $100 - $149 / hr $150 - $1…" at bounding box center [138, 134] width 86 height 67
click at [121, 112] on label "< $25 / hr" at bounding box center [113, 113] width 22 height 6
click at [100, 112] on input "< $25 / hr" at bounding box center [97, 112] width 5 height 5
checkbox input "true"
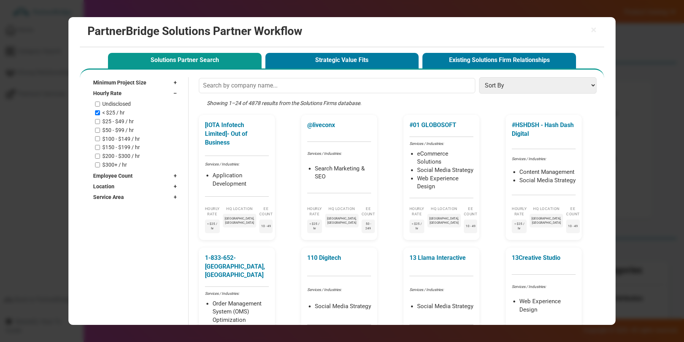
click at [121, 120] on label "$25 - $49 / hr" at bounding box center [118, 121] width 32 height 6
click at [100, 120] on input "$25 - $49 / hr" at bounding box center [97, 121] width 5 height 5
checkbox input "true"
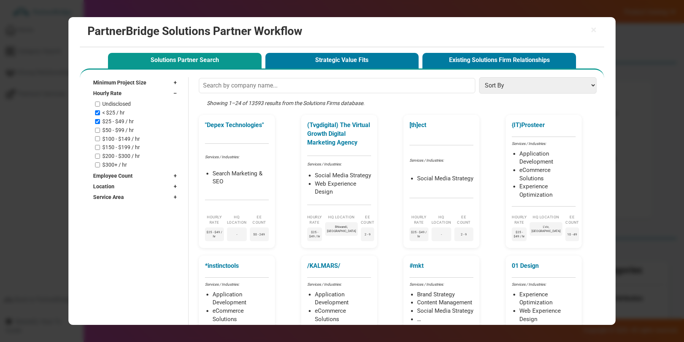
click at [121, 129] on label "$50 - $99 / hr" at bounding box center [118, 130] width 32 height 6
click at [100, 129] on input "$50 - $99 / hr" at bounding box center [97, 130] width 5 height 5
checkbox input "true"
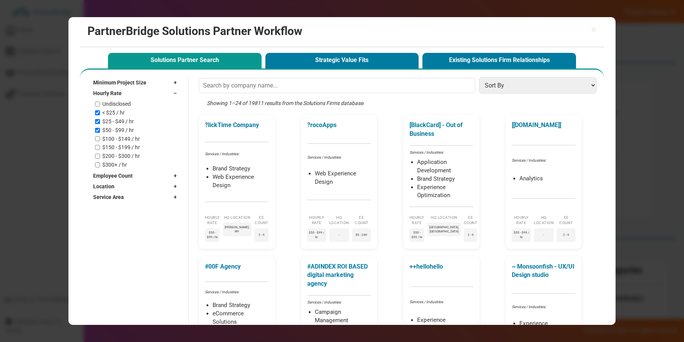
drag, startPoint x: 141, startPoint y: 92, endPoint x: 145, endPoint y: 94, distance: 4.1
click at [141, 92] on div "Hourly Rate –" at bounding box center [136, 93] width 87 height 11
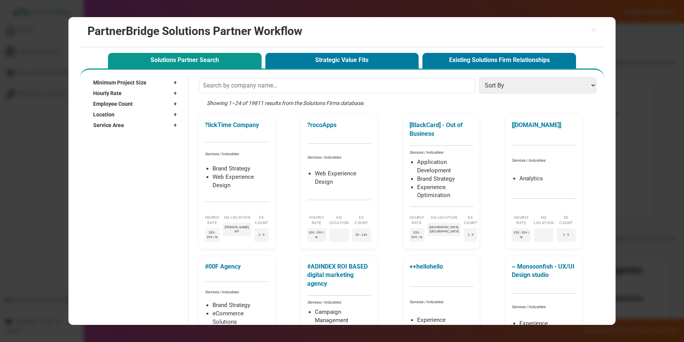
click at [138, 100] on div "Employee Count +" at bounding box center [136, 103] width 87 height 11
click at [111, 116] on div "Freelancer 2 - 9 10 - 49 50 - 249 250 - 999 1000 - 9,999 10,000+" at bounding box center [138, 138] width 86 height 59
drag, startPoint x: 110, startPoint y: 119, endPoint x: 110, endPoint y: 123, distance: 4.2
click at [111, 119] on label "2 - 9" at bounding box center [107, 121] width 10 height 6
click at [100, 119] on input "2 - 9" at bounding box center [97, 121] width 5 height 5
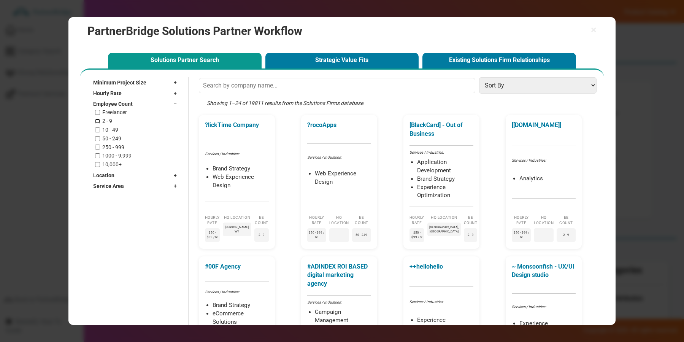
checkbox input "true"
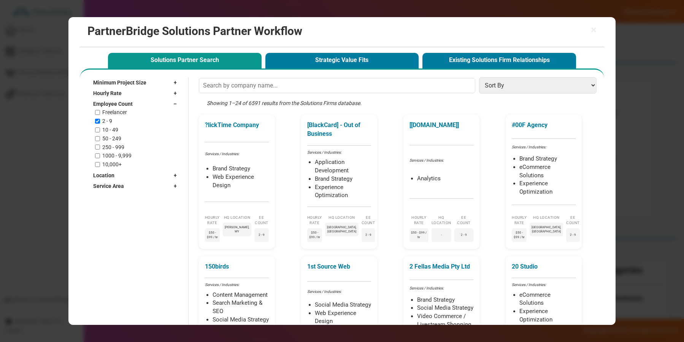
click at [108, 127] on label "10 - 49" at bounding box center [110, 130] width 16 height 6
click at [100, 127] on input "10 - 49" at bounding box center [97, 129] width 5 height 5
checkbox input "true"
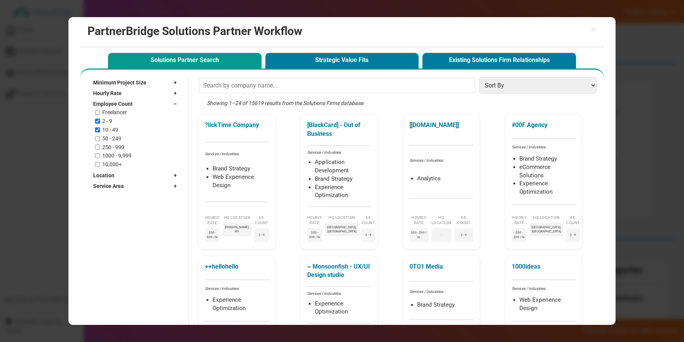
click at [162, 105] on div "Employee Count –" at bounding box center [136, 103] width 87 height 11
click at [143, 113] on div "Location +" at bounding box center [136, 114] width 87 height 11
click at [142, 123] on input "text" at bounding box center [132, 125] width 78 height 11
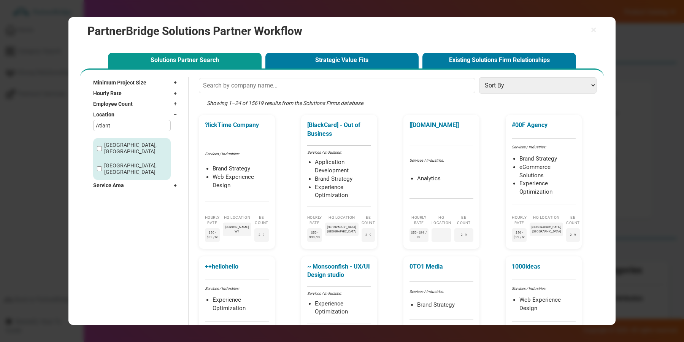
type input "Atlant"
click at [111, 146] on label "Atlanta, GA" at bounding box center [135, 148] width 63 height 13
click at [102, 146] on input "Atlanta, GA" at bounding box center [99, 148] width 5 height 5
checkbox input "true"
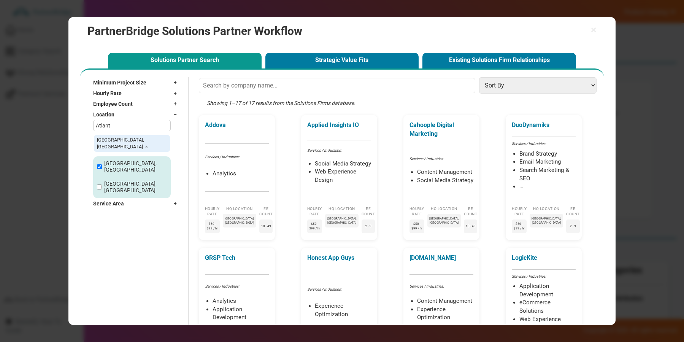
click at [130, 111] on div "Location –" at bounding box center [136, 114] width 87 height 11
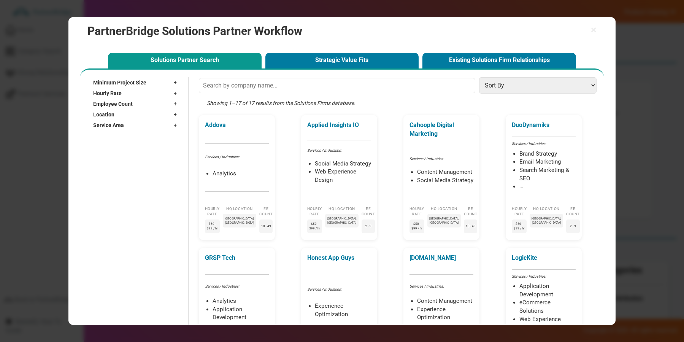
click at [148, 127] on div "Service Area +" at bounding box center [136, 125] width 87 height 11
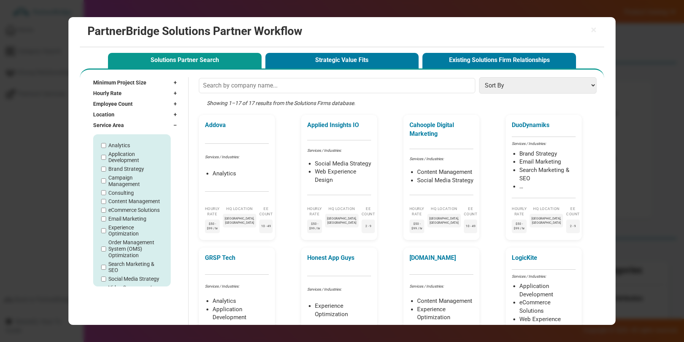
scroll to position [36, 0]
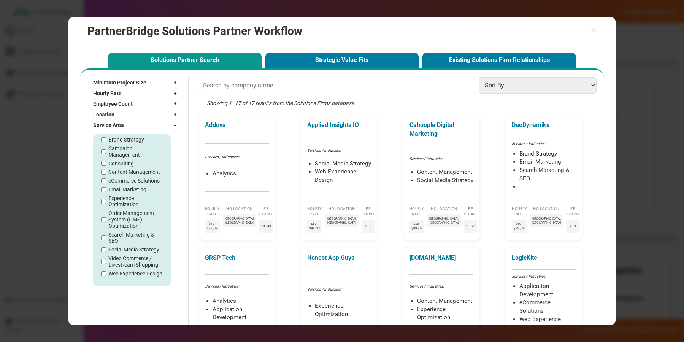
click at [130, 270] on label "Web Experience Design" at bounding box center [135, 273] width 54 height 6
click at [106, 271] on input "Web Experience Design" at bounding box center [103, 273] width 5 height 5
checkbox input "true"
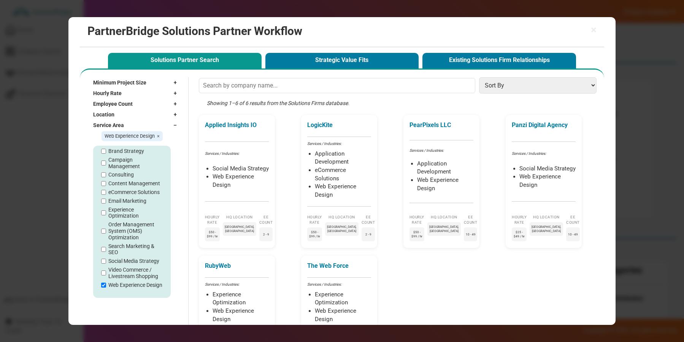
click at [147, 131] on span "Web Experience Design ×" at bounding box center [132, 136] width 61 height 10
drag, startPoint x: 147, startPoint y: 129, endPoint x: 151, endPoint y: 126, distance: 4.4
click at [148, 128] on div "Service Area –" at bounding box center [136, 125] width 87 height 11
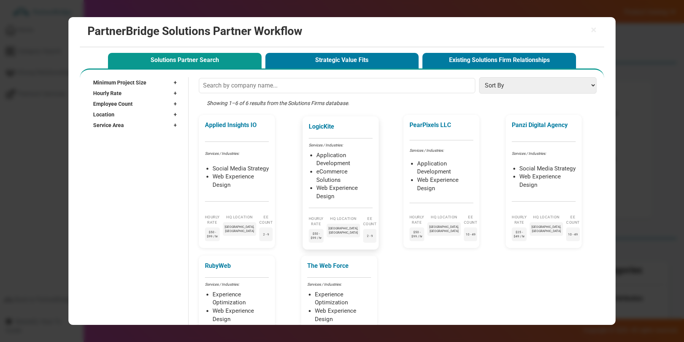
click at [335, 163] on li "Application Development" at bounding box center [344, 159] width 56 height 16
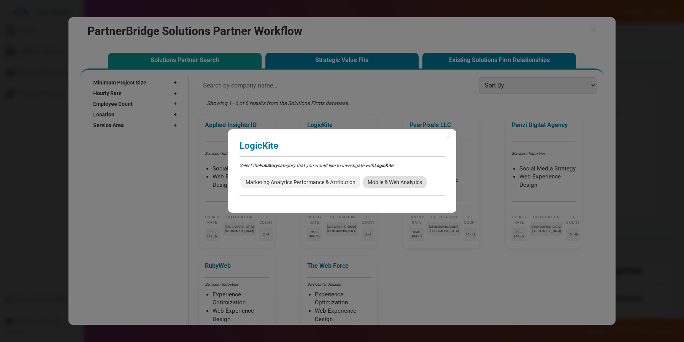
click at [379, 183] on span "Mobile & Web Analytics" at bounding box center [395, 182] width 64 height 12
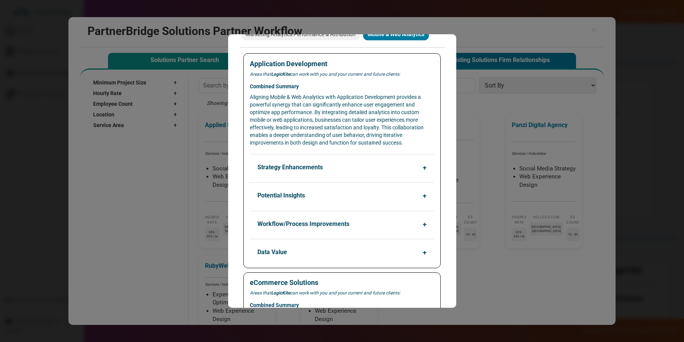
scroll to position [52, 0]
click at [328, 167] on button "Strategy Enhancements" at bounding box center [344, 167] width 184 height 14
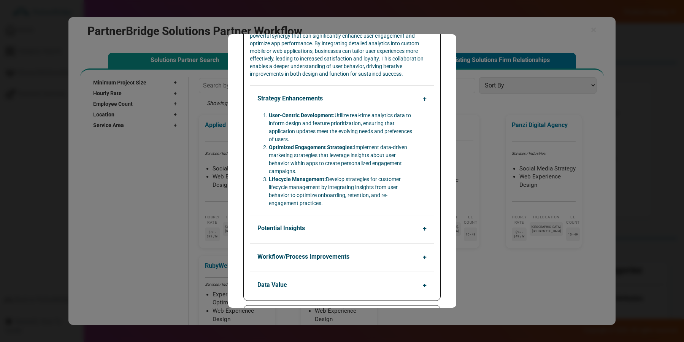
scroll to position [142, 0]
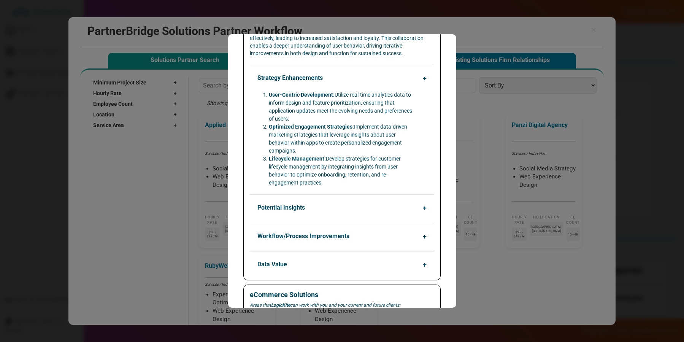
click at [348, 192] on div "Application Development Areas that LogicKite can work with you and your current…" at bounding box center [341, 122] width 197 height 316
click at [347, 199] on div "Potential Insights User Journey Mapping: Identify bottlenecks and drop-off poin…" at bounding box center [342, 204] width 184 height 21
click at [348, 205] on button "Potential Insights" at bounding box center [344, 207] width 184 height 14
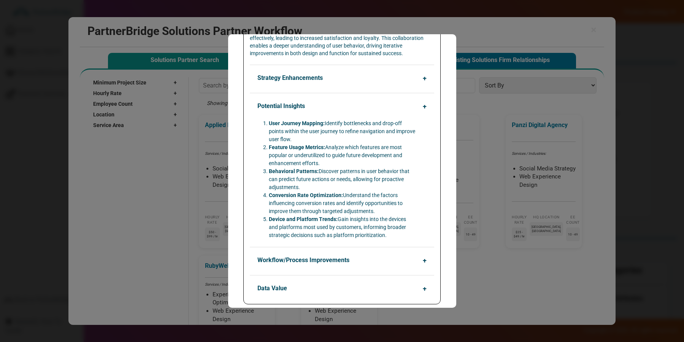
click at [370, 256] on button "Workflow/Process Improvements" at bounding box center [344, 260] width 184 height 14
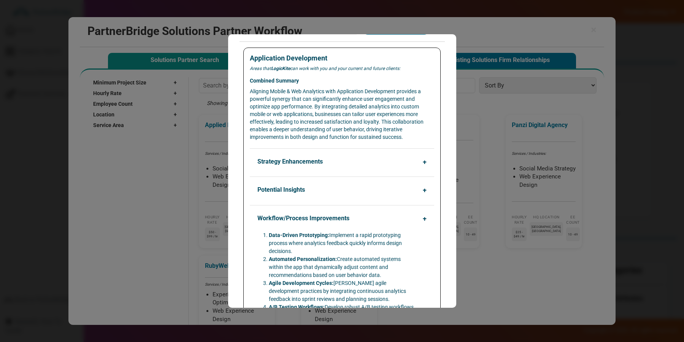
scroll to position [0, 0]
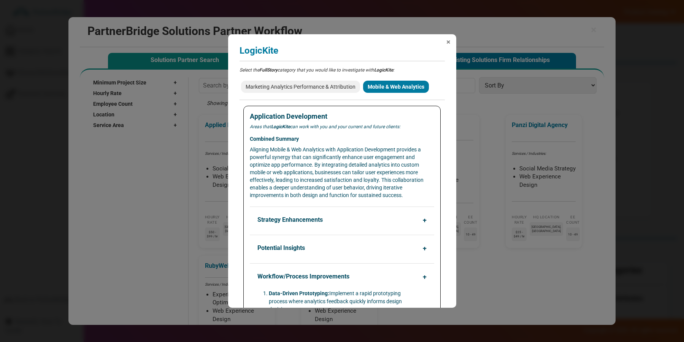
click at [448, 42] on span "×" at bounding box center [448, 42] width 4 height 8
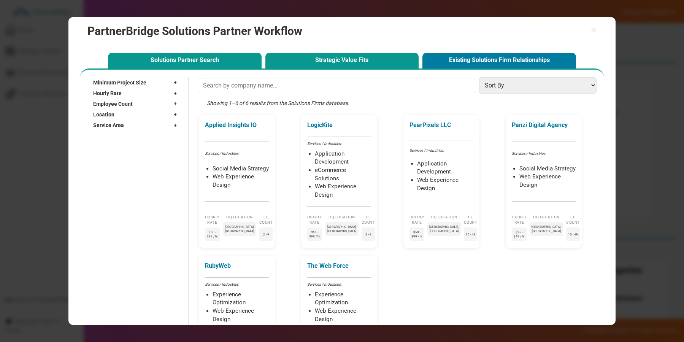
click at [327, 60] on button "Strategic Value Fits" at bounding box center [342, 61] width 154 height 16
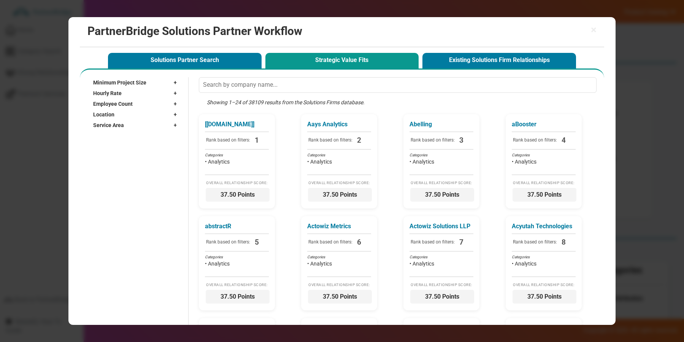
click at [175, 83] on span "+" at bounding box center [177, 83] width 7 height 8
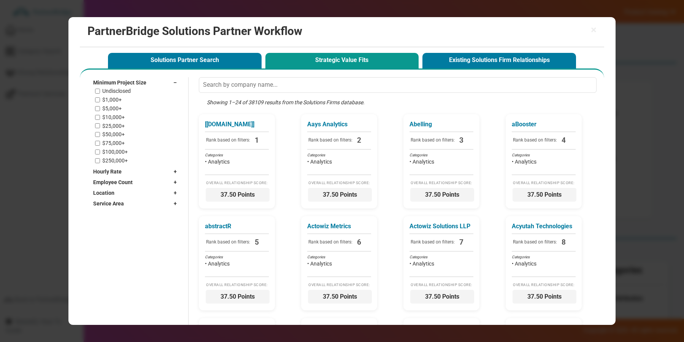
click at [116, 97] on label "$1,000+" at bounding box center [111, 100] width 19 height 6
click at [100, 97] on input "$1,000+" at bounding box center [97, 99] width 5 height 5
checkbox input "true"
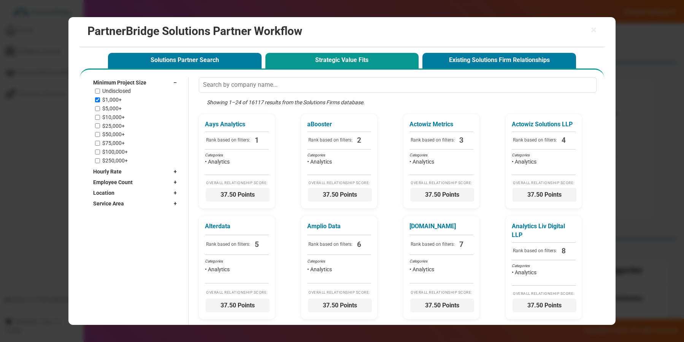
click at [114, 107] on label "$5,000+" at bounding box center [111, 108] width 19 height 6
click at [100, 107] on input "$5,000+" at bounding box center [97, 108] width 5 height 5
checkbox input "true"
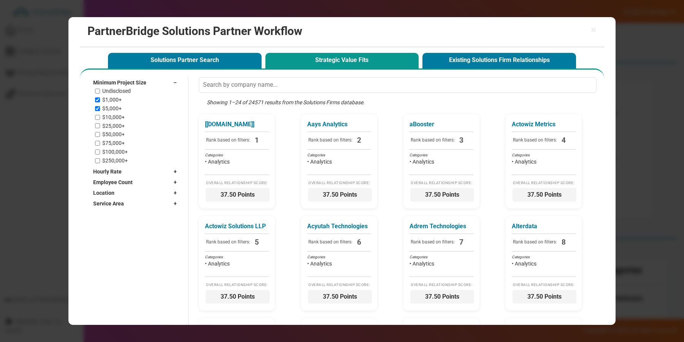
click at [115, 119] on label "$10,000+" at bounding box center [113, 117] width 22 height 6
click at [100, 119] on input "$10,000+" at bounding box center [97, 117] width 5 height 5
checkbox input "true"
click at [152, 81] on div "Minimum Project Size –" at bounding box center [136, 82] width 87 height 11
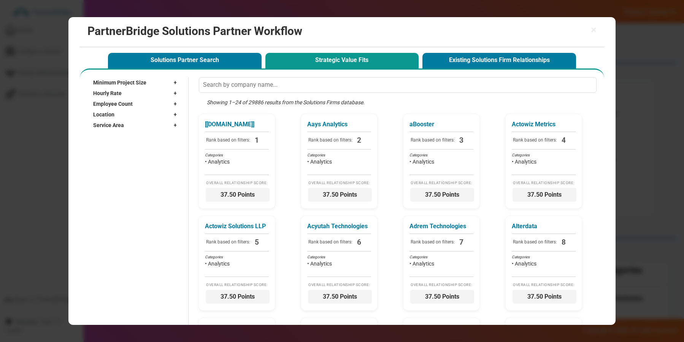
click at [150, 92] on div "Hourly Rate +" at bounding box center [136, 93] width 87 height 11
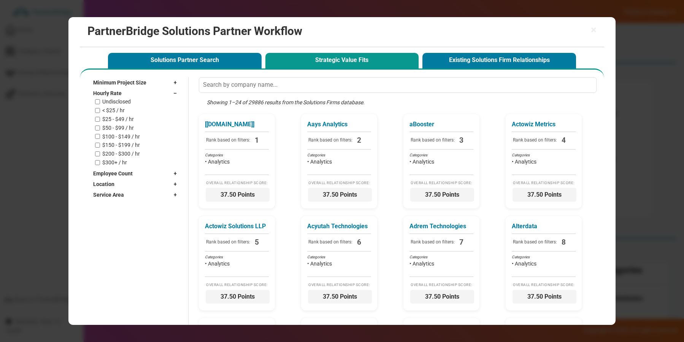
click at [110, 111] on label "< $25 / hr" at bounding box center [113, 110] width 22 height 6
click at [100, 111] on input "< $25 / hr" at bounding box center [97, 110] width 5 height 5
checkbox input "true"
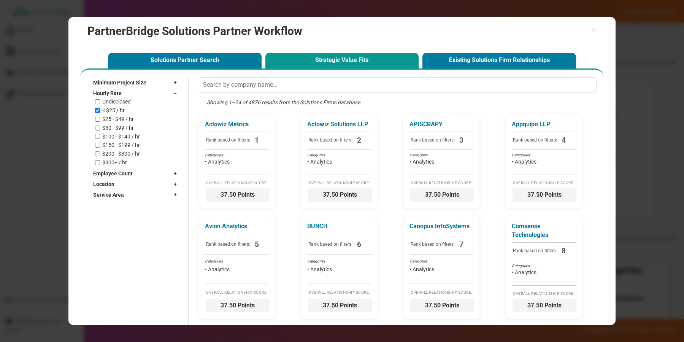
click at [112, 122] on div "Undisclosed < $25 / hr $25 - $49 / hr $50 - $99 / hr $100 - $149 / hr $150 - $1…" at bounding box center [138, 131] width 86 height 67
click at [111, 127] on label "$50 - $99 / hr" at bounding box center [118, 128] width 32 height 6
click at [100, 127] on input "$50 - $99 / hr" at bounding box center [97, 127] width 5 height 5
checkbox input "true"
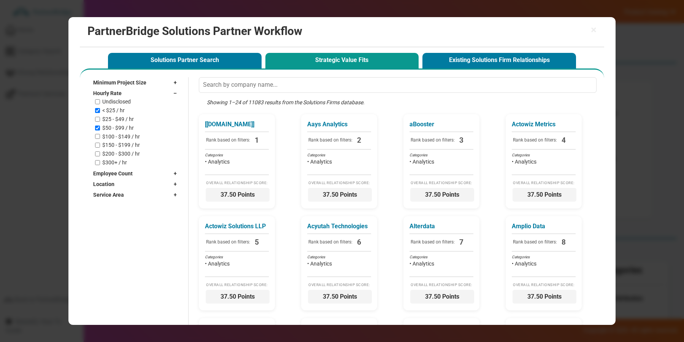
drag, startPoint x: 108, startPoint y: 118, endPoint x: 138, endPoint y: 102, distance: 33.4
click at [109, 118] on label "$25 - $49 / hr" at bounding box center [118, 119] width 32 height 6
click at [100, 118] on input "$25 - $49 / hr" at bounding box center [97, 119] width 5 height 5
checkbox input "true"
click at [142, 96] on div "Hourly Rate –" at bounding box center [136, 93] width 87 height 11
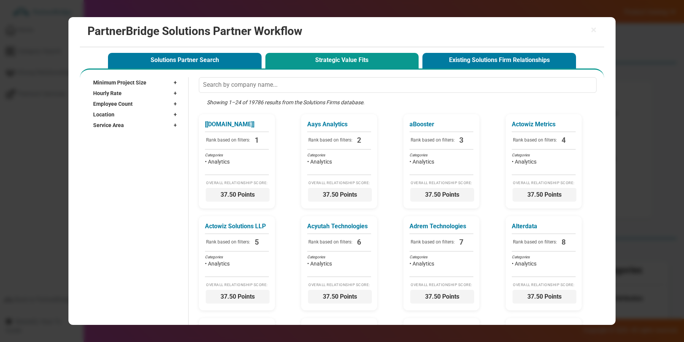
click at [144, 105] on div "Employee Count +" at bounding box center [136, 103] width 87 height 11
click at [112, 118] on div "Freelancer 2 - 9 10 - 49 50 - 249 250 - 999 1000 - 9,999 10,000+" at bounding box center [138, 138] width 86 height 59
drag, startPoint x: 111, startPoint y: 119, endPoint x: 108, endPoint y: 124, distance: 5.0
click at [111, 120] on label "2 - 9" at bounding box center [107, 121] width 10 height 6
click at [100, 120] on input "2 - 9" at bounding box center [97, 121] width 5 height 5
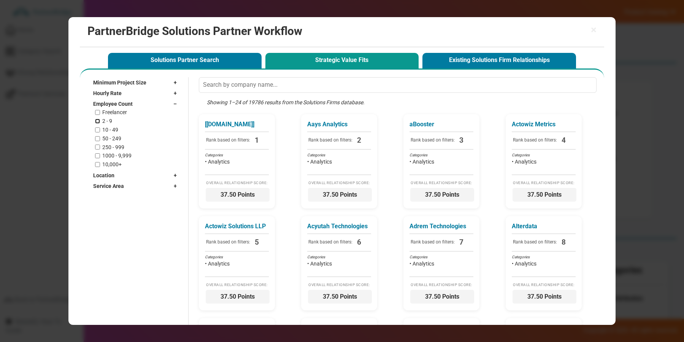
checkbox input "true"
click at [105, 130] on label "10 - 49" at bounding box center [110, 130] width 16 height 6
click at [100, 130] on input "10 - 49" at bounding box center [97, 129] width 5 height 5
checkbox input "true"
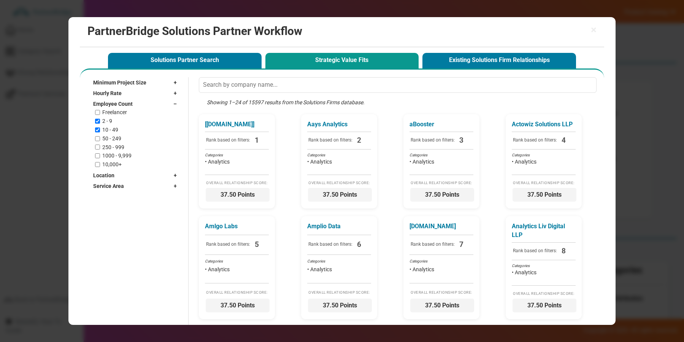
click at [141, 100] on div "Employee Count –" at bounding box center [136, 103] width 87 height 11
click at [139, 111] on div "Location +" at bounding box center [136, 114] width 87 height 11
click at [137, 119] on div "Location –" at bounding box center [136, 114] width 87 height 11
click at [138, 124] on div "Service Area +" at bounding box center [136, 125] width 87 height 11
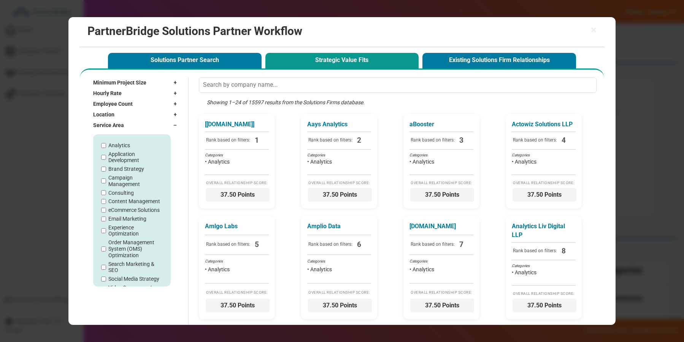
click at [135, 116] on div "Location +" at bounding box center [136, 114] width 87 height 11
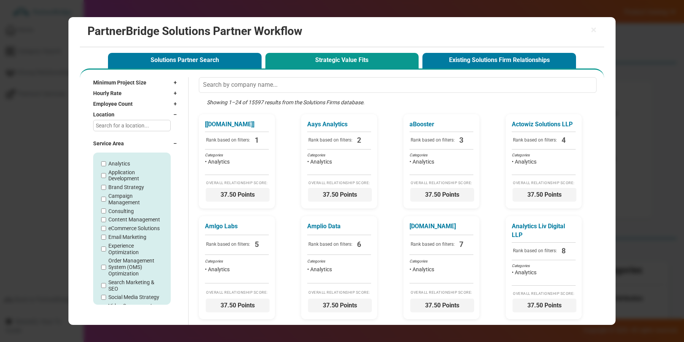
click at [134, 121] on input "text" at bounding box center [132, 125] width 78 height 11
type input "Atlanta"
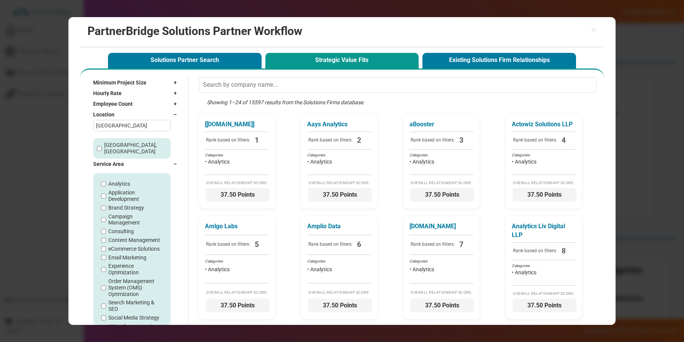
click at [114, 144] on label "Atlanta, GA" at bounding box center [135, 148] width 63 height 13
click at [102, 146] on input "Atlanta, GA" at bounding box center [99, 148] width 5 height 5
checkbox input "true"
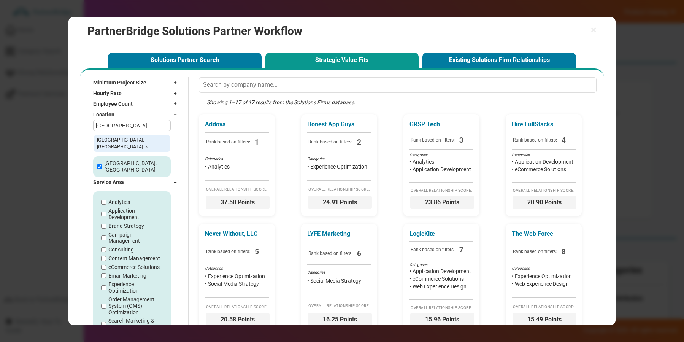
click at [145, 117] on div "Location –" at bounding box center [136, 114] width 87 height 11
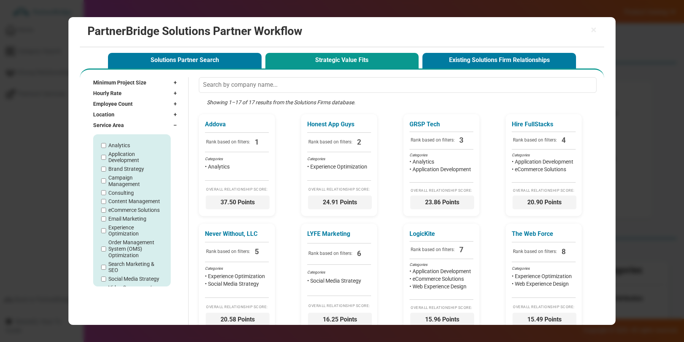
scroll to position [36, 0]
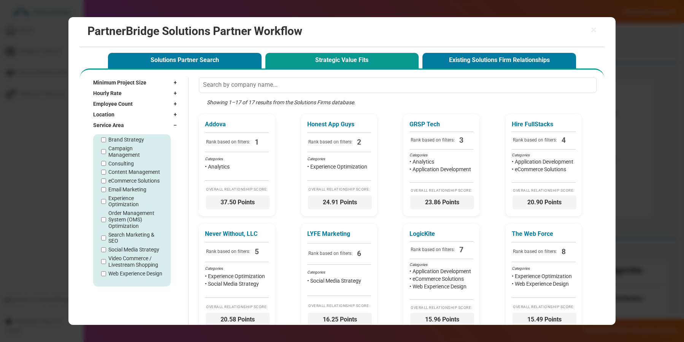
click at [117, 270] on label "Web Experience Design" at bounding box center [135, 273] width 54 height 6
click at [106, 271] on input "Web Experience Design" at bounding box center [103, 273] width 5 height 5
checkbox input "true"
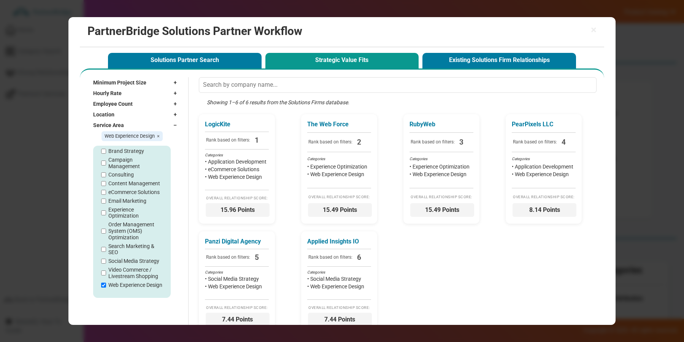
click at [152, 123] on div "Service Area –" at bounding box center [136, 125] width 87 height 11
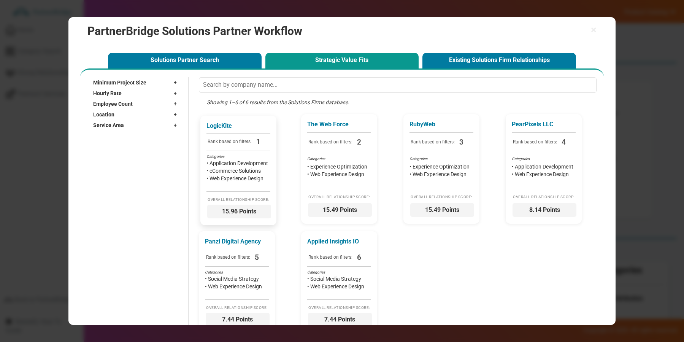
click at [232, 199] on span "Overall Relationship Score:" at bounding box center [238, 199] width 64 height 5
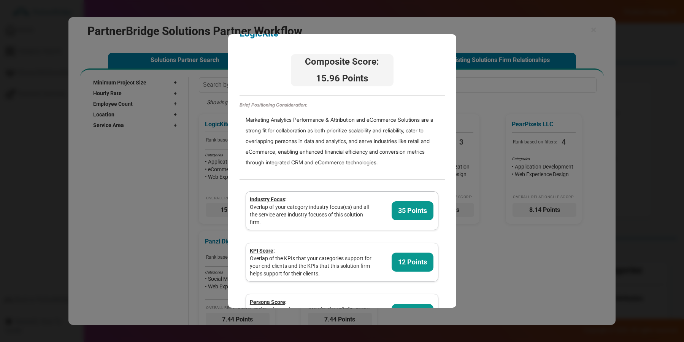
scroll to position [0, 0]
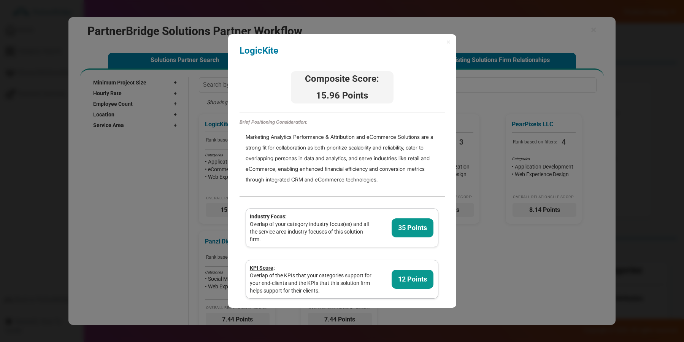
click at [360, 96] on span "15.96 Points" at bounding box center [342, 95] width 100 height 13
drag, startPoint x: 360, startPoint y: 96, endPoint x: 324, endPoint y: 96, distance: 36.1
click at [324, 96] on span "15.96 Points" at bounding box center [342, 95] width 100 height 13
click at [324, 95] on span "15.96 Points" at bounding box center [342, 95] width 100 height 13
drag, startPoint x: 323, startPoint y: 89, endPoint x: 386, endPoint y: 98, distance: 63.4
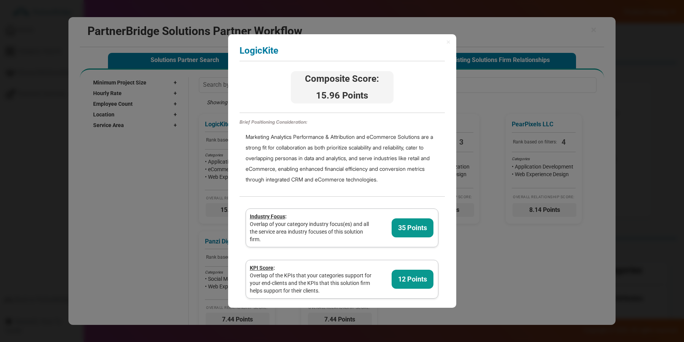
click at [386, 98] on span "15.96 Points" at bounding box center [342, 95] width 100 height 13
click at [257, 43] on div "× LogicKite Analyzing partner score... Composite Score: 15.96 Points Brief Posi…" at bounding box center [342, 170] width 228 height 273
click at [258, 48] on h3 "LogicKite" at bounding box center [342, 51] width 205 height 10
click at [439, 74] on div "Composite Score: 15.96 Points" at bounding box center [342, 87] width 205 height 40
click at [446, 44] on div "× LogicKite Analyzing partner score... Composite Score: 15.96 Points Brief Posi…" at bounding box center [342, 170] width 228 height 273
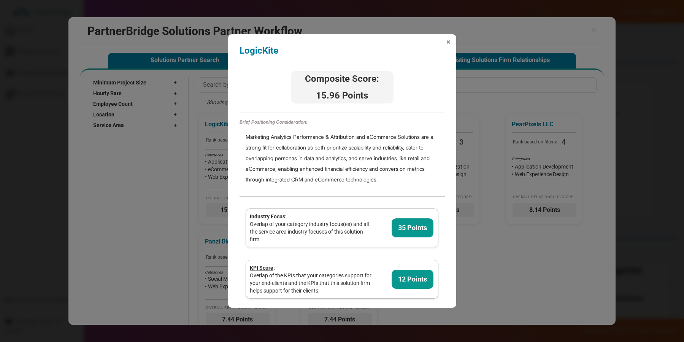
click at [449, 41] on span "×" at bounding box center [448, 42] width 4 height 8
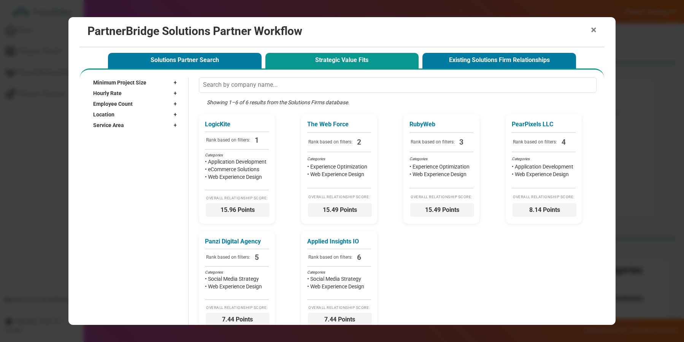
click at [591, 31] on span "×" at bounding box center [594, 30] width 6 height 11
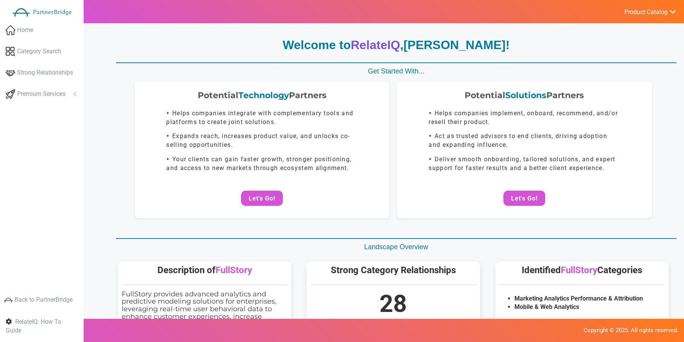
click at [635, 9] on span "Product Catalog" at bounding box center [645, 12] width 43 height 8
click at [641, 48] on span "Precision Insights - Launch" at bounding box center [631, 51] width 64 height 6
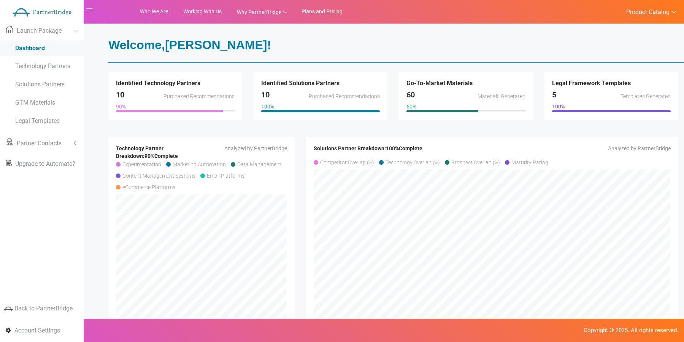
scroll to position [31, 0]
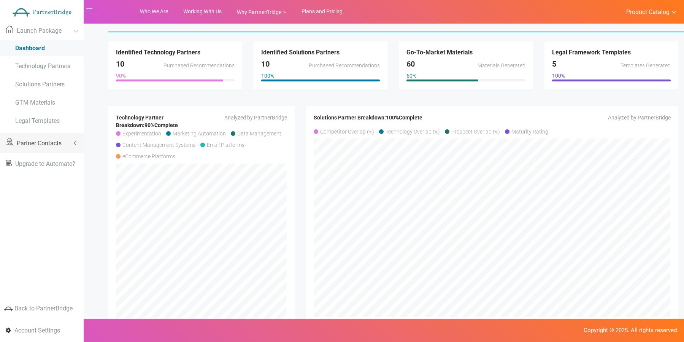
click at [76, 145] on link "Partner Contacts" at bounding box center [42, 143] width 84 height 20
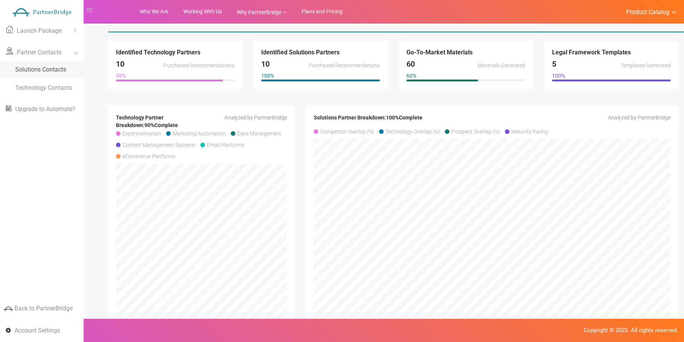
click at [61, 73] on link "Solutions Contacts" at bounding box center [42, 70] width 84 height 16
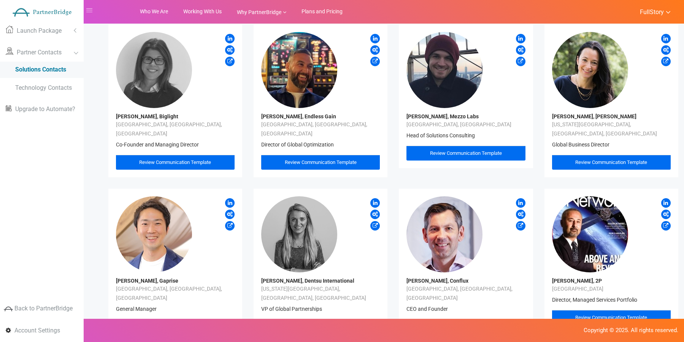
scroll to position [38, 0]
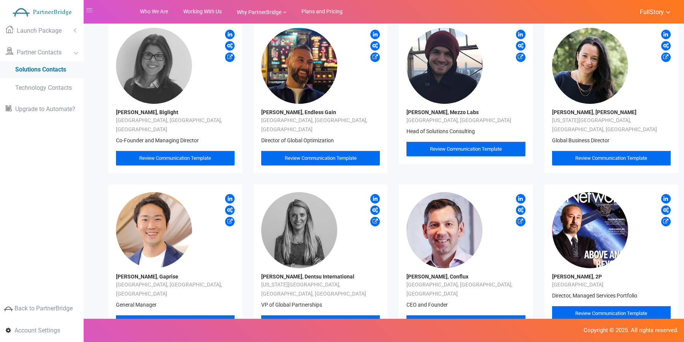
click at [338, 155] on div "Review Communication Template" at bounding box center [321, 158] width 72 height 7
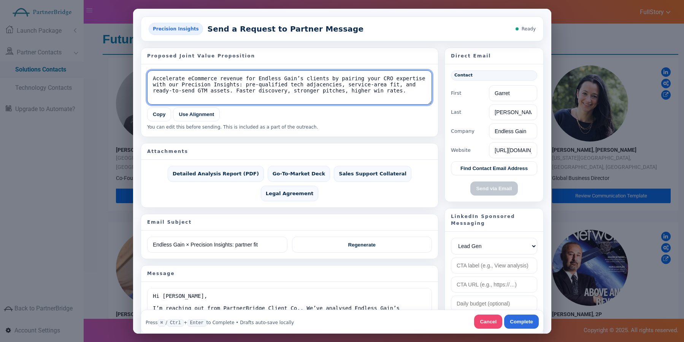
click at [206, 83] on textarea "Accelerate eCommerce revenue for Endless Gain’s clients by pairing your CRO exp…" at bounding box center [289, 87] width 285 height 34
click at [216, 90] on textarea "Accelerate eCommerce revenue for Endless Gain’s clients by pairing your CRO exp…" at bounding box center [289, 87] width 285 height 34
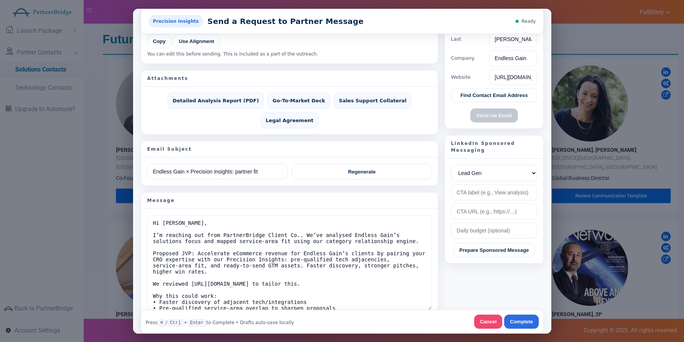
scroll to position [83, 0]
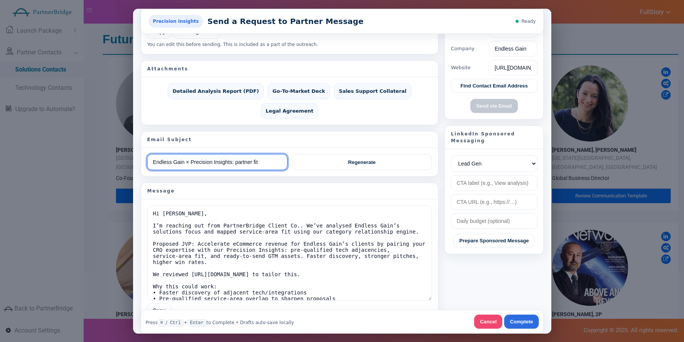
click at [223, 154] on input "Endless Gain × Precision Insights: partner fit" at bounding box center [217, 162] width 140 height 16
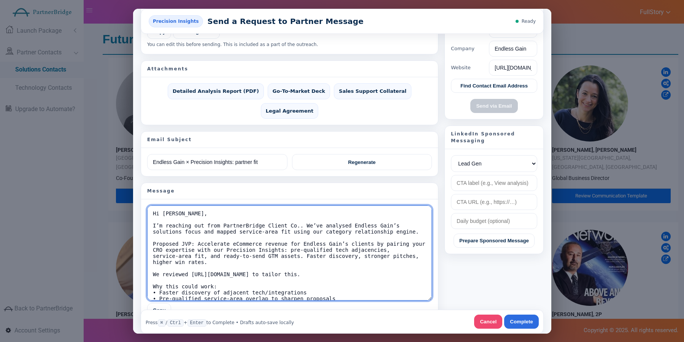
click at [290, 205] on textarea "Hi Garret, I’m reaching out from PartnerBridge Client Co.. We’ve analysed Endle…" at bounding box center [289, 252] width 285 height 95
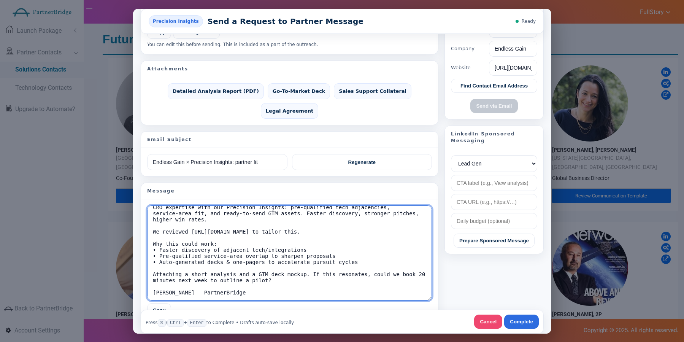
scroll to position [0, 0]
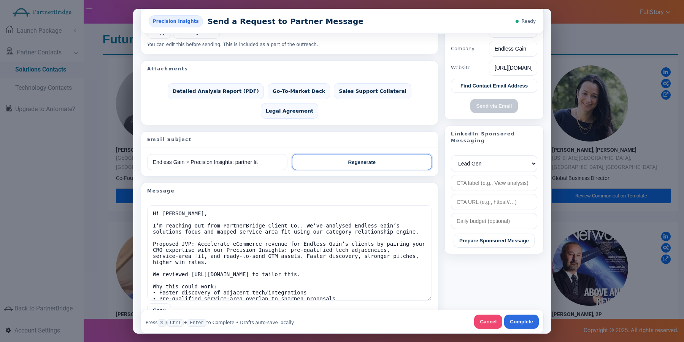
click at [342, 152] on div "Endless Gain × Precision Insights: partner fit Regenerate" at bounding box center [289, 162] width 297 height 28
click at [342, 154] on button "Regenerate" at bounding box center [362, 162] width 140 height 16
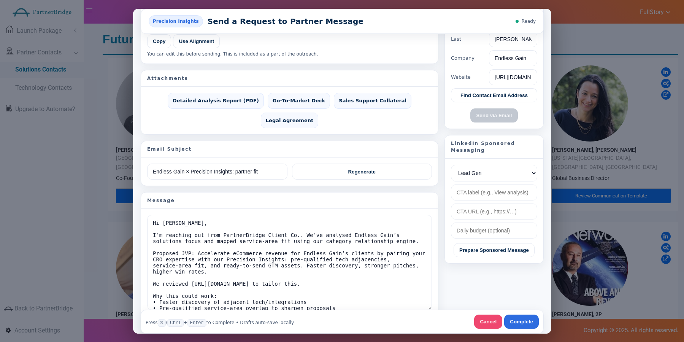
type input "Boost win rates at Endless Gain"
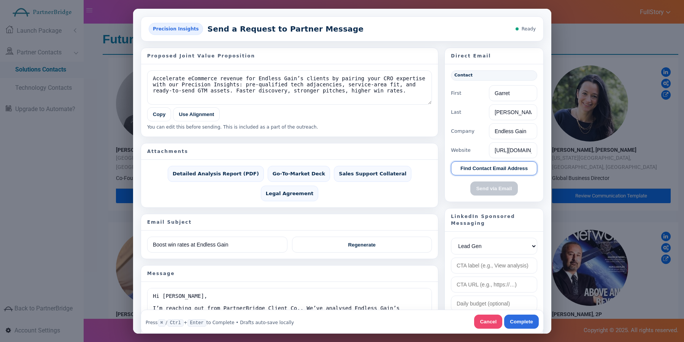
click at [497, 164] on button "Find Contact Email Address" at bounding box center [494, 168] width 86 height 14
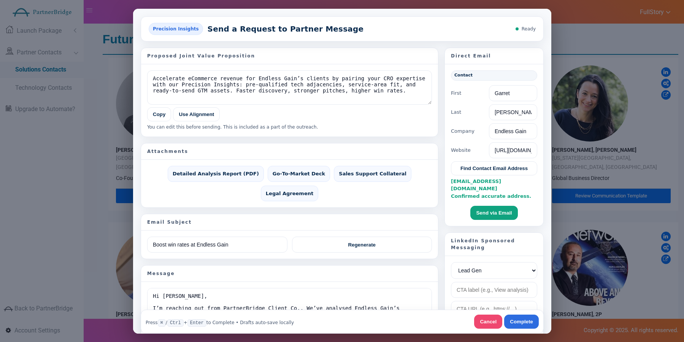
click at [462, 182] on span "garret@endlessgain.com Confirmed accurate address." at bounding box center [491, 188] width 80 height 21
drag, startPoint x: 475, startPoint y: 181, endPoint x: 518, endPoint y: 182, distance: 42.2
click at [518, 182] on div "garret@endlessgain.com Confirmed accurate address." at bounding box center [494, 188] width 86 height 22
click at [517, 181] on div "garret@endlessgain.com Confirmed accurate address." at bounding box center [494, 188] width 86 height 22
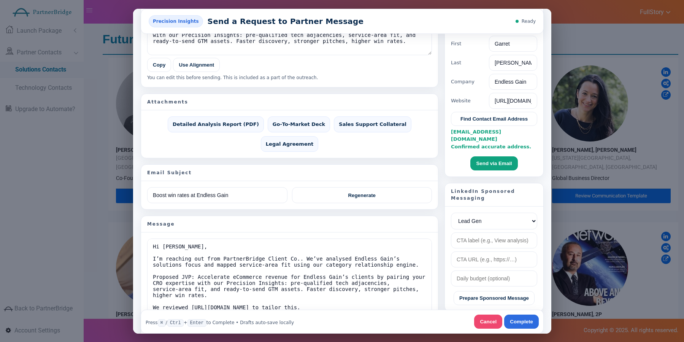
scroll to position [83, 0]
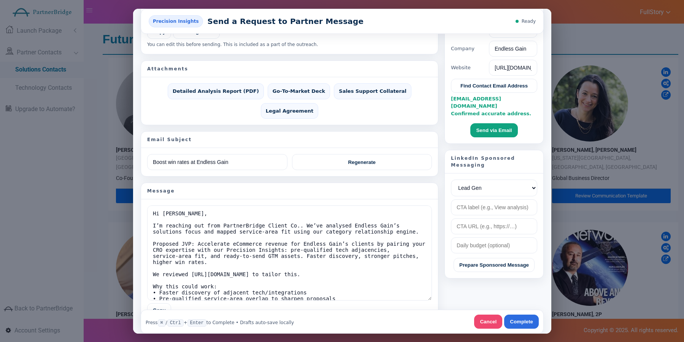
click at [492, 155] on div "LinkedIn Sponsored Messaging" at bounding box center [494, 161] width 98 height 23
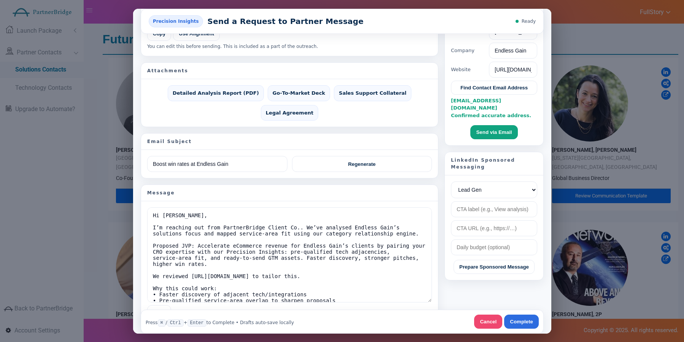
scroll to position [81, 0]
click at [494, 200] on input "text" at bounding box center [494, 208] width 86 height 16
click at [494, 189] on select "Lead Gen Awareness Website Visits" at bounding box center [494, 189] width 86 height 17
select select "AWARENESS"
click at [451, 181] on select "Lead Gen Awareness Website Visits" at bounding box center [494, 189] width 86 height 17
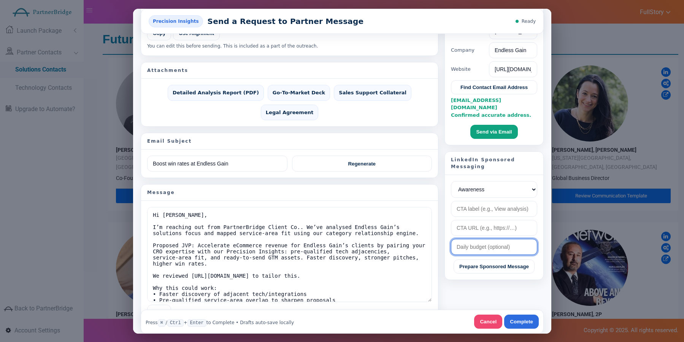
click at [496, 239] on input "text" at bounding box center [494, 246] width 86 height 16
click at [483, 311] on div "Press ⌘ / Ctrl + Enter to Complete • Drafts auto‑save locally Cancel Complete" at bounding box center [341, 321] width 403 height 24
click at [483, 315] on button "Cancel" at bounding box center [488, 321] width 28 height 14
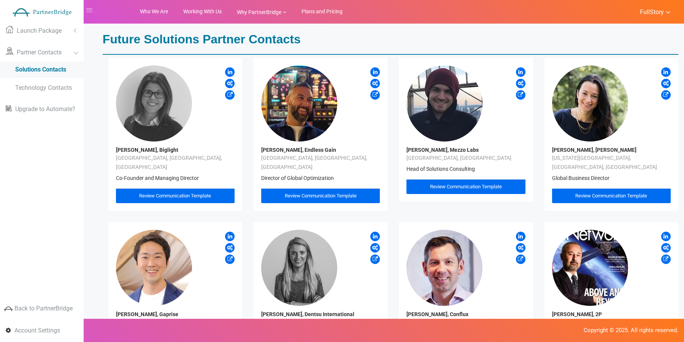
scroll to position [0, 0]
click at [646, 6] on link "FullStory" at bounding box center [651, 11] width 39 height 10
drag, startPoint x: 621, startPoint y: 16, endPoint x: 503, endPoint y: 7, distance: 117.8
click at [616, 15] on div "FullStory My Account My Profile User Billing Settings Log Out" at bounding box center [557, 11] width 253 height 23
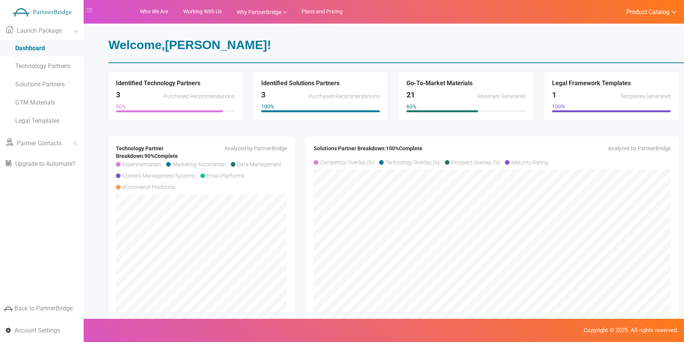
scroll to position [31, 0]
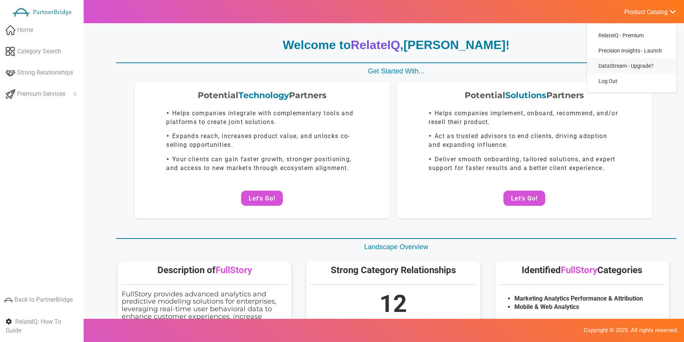
click at [633, 63] on span "DataStream - Upgrade?" at bounding box center [626, 66] width 55 height 6
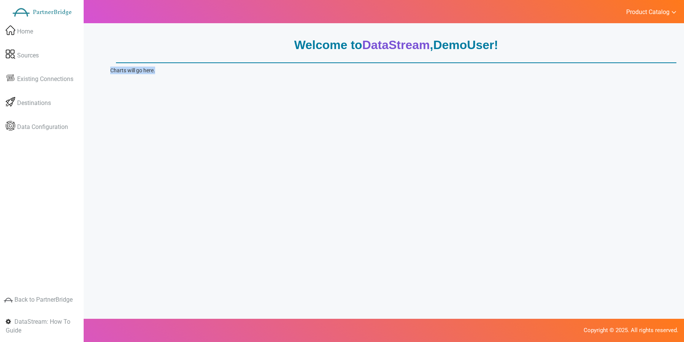
drag, startPoint x: 161, startPoint y: 67, endPoint x: 108, endPoint y: 71, distance: 53.0
click at [106, 68] on div "Welcome to DataStream , DemoUser ! Charts will go here. Data Sources Browse and…" at bounding box center [393, 196] width 581 height 342
click at [111, 74] on div "Welcome to DataStream , DemoUser ! Charts will go here. Data Sources Browse and…" at bounding box center [393, 62] width 566 height 59
click at [33, 50] on link "Sources" at bounding box center [42, 55] width 84 height 22
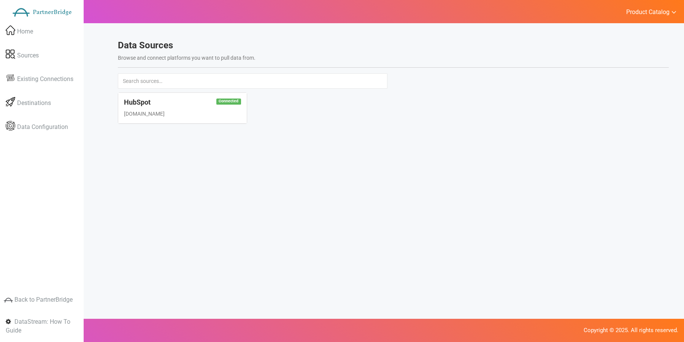
click at [175, 101] on h4 "HubSpot" at bounding box center [182, 102] width 117 height 8
click at [49, 99] on span "Destinations" at bounding box center [34, 103] width 34 height 9
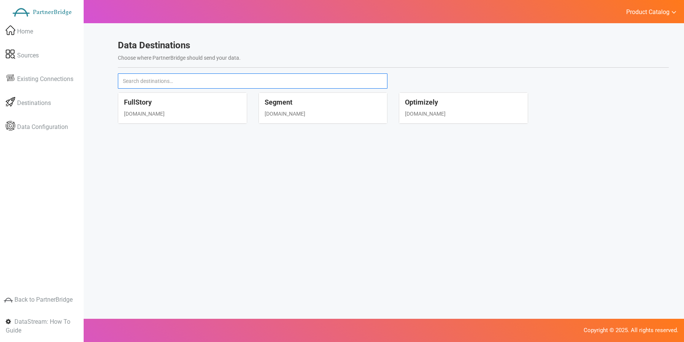
click at [163, 78] on input "text" at bounding box center [253, 80] width 270 height 15
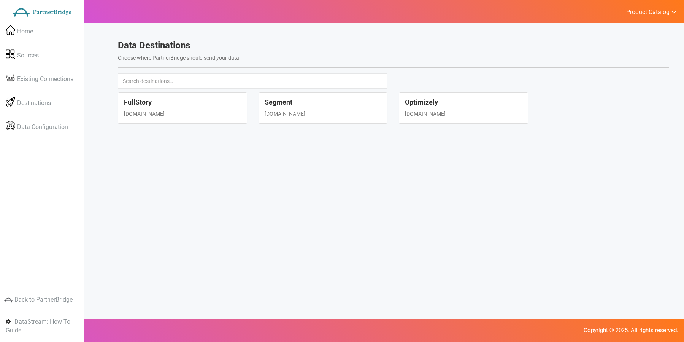
click at [202, 117] on div "[DOMAIN_NAME]" at bounding box center [182, 114] width 117 height 8
select select "fullstory"
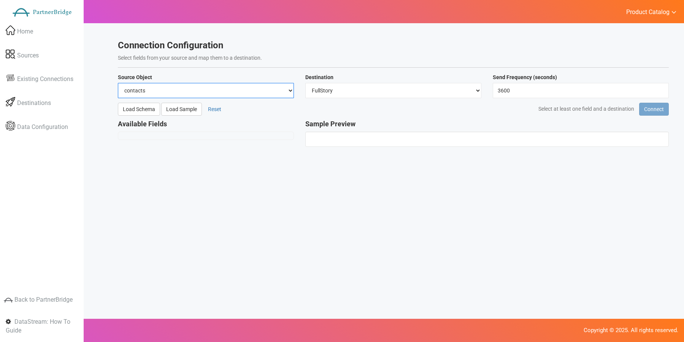
click at [253, 94] on select "contacts deals companies" at bounding box center [206, 90] width 176 height 15
click at [118, 83] on select "contacts deals companies" at bounding box center [206, 90] width 176 height 15
click at [187, 109] on button "Load Sample" at bounding box center [181, 109] width 41 height 13
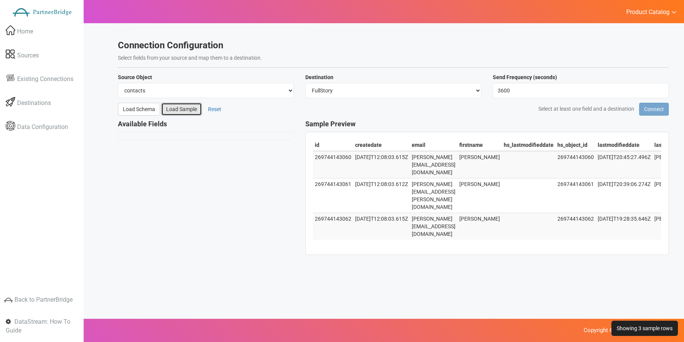
scroll to position [0, 8]
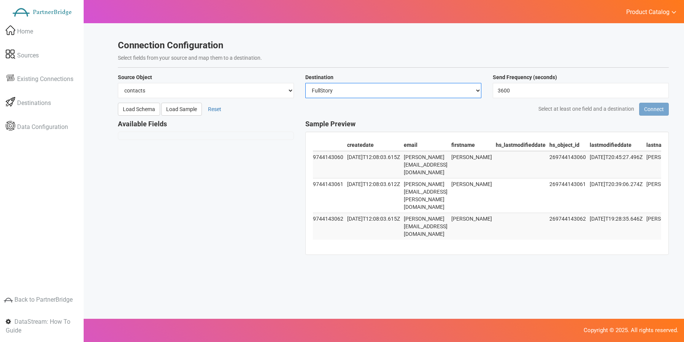
click at [410, 96] on select "Select… FullStory Segment Optimizely" at bounding box center [393, 90] width 176 height 15
click at [305, 83] on select "Select… FullStory Segment Optimizely" at bounding box center [393, 90] width 176 height 15
click at [542, 88] on input "3600" at bounding box center [581, 90] width 176 height 15
click at [647, 7] on link "Product Catalog" at bounding box center [647, 11] width 59 height 10
click at [653, 10] on span "Product Catalog" at bounding box center [647, 12] width 43 height 8
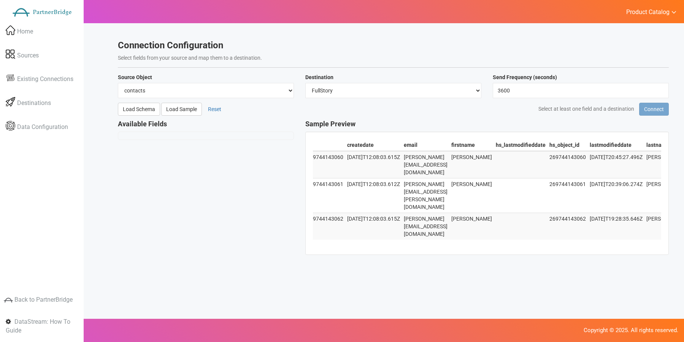
click at [647, 14] on span "Product Catalog" at bounding box center [647, 12] width 43 height 8
click at [483, 42] on h3 "Connection Configuration" at bounding box center [393, 45] width 551 height 10
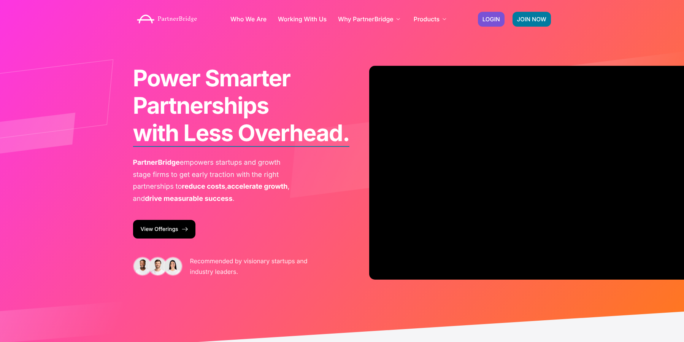
click at [511, 16] on div "JOIN NOW LOGIN" at bounding box center [514, 19] width 81 height 22
click at [498, 16] on span "LOGIN" at bounding box center [491, 19] width 17 height 6
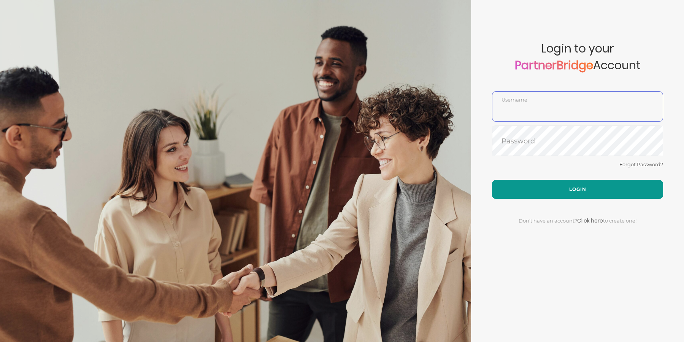
type input "DemoUser"
click at [576, 184] on button "Login" at bounding box center [577, 189] width 171 height 19
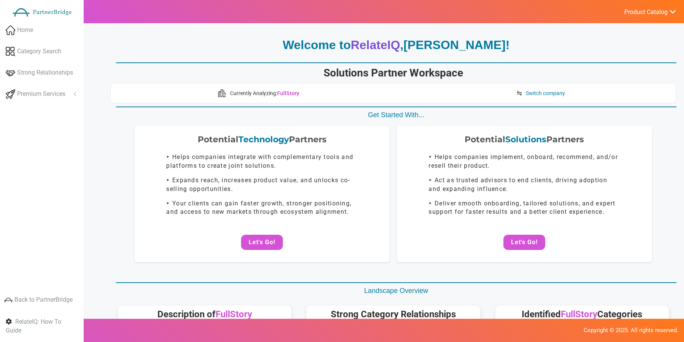
click at [399, 68] on h1 "Solutions Partner Workspace" at bounding box center [393, 73] width 566 height 13
click at [538, 95] on span "Switch company" at bounding box center [545, 93] width 39 height 8
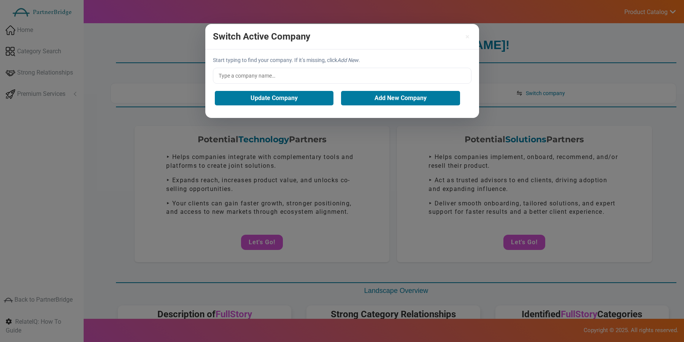
click at [268, 74] on input "text" at bounding box center [342, 76] width 259 height 16
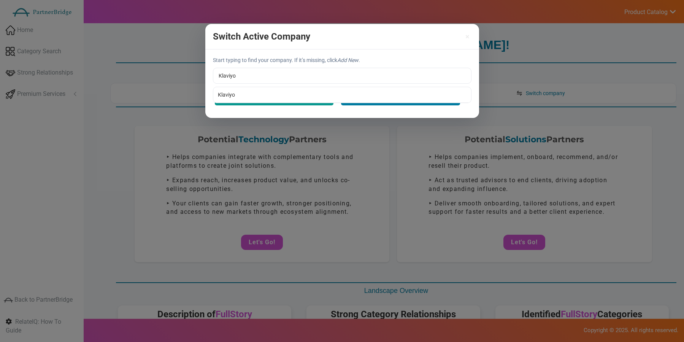
type input "Klaviyo"
click at [255, 93] on div "Start typing to find your company. If it’s missing, click Add New . Klaviyo Kla…" at bounding box center [342, 83] width 274 height 68
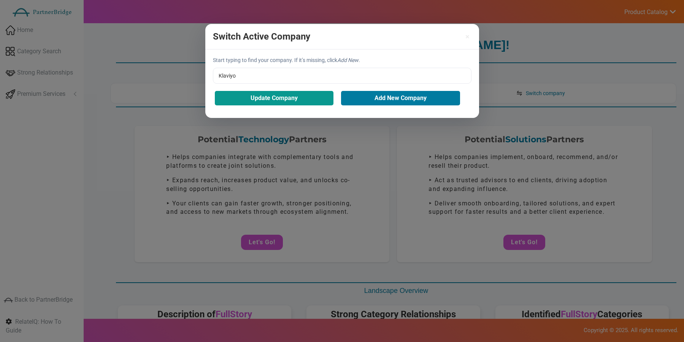
click at [257, 95] on button "Update Company" at bounding box center [274, 98] width 119 height 14
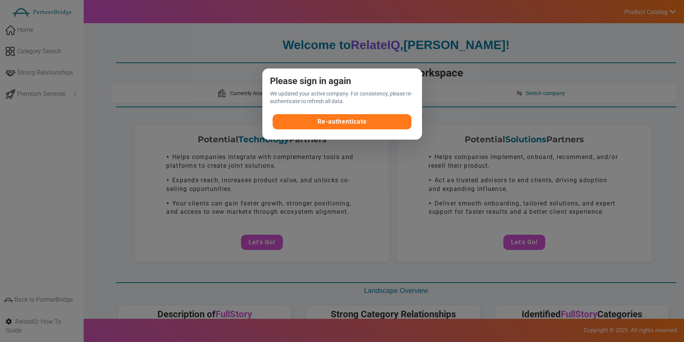
click at [335, 120] on button "Re-authenticate" at bounding box center [342, 121] width 139 height 15
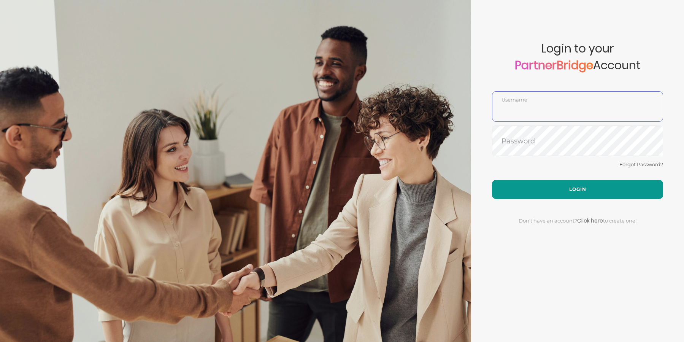
type input "DemoUser"
click at [568, 192] on button "Login" at bounding box center [577, 189] width 171 height 19
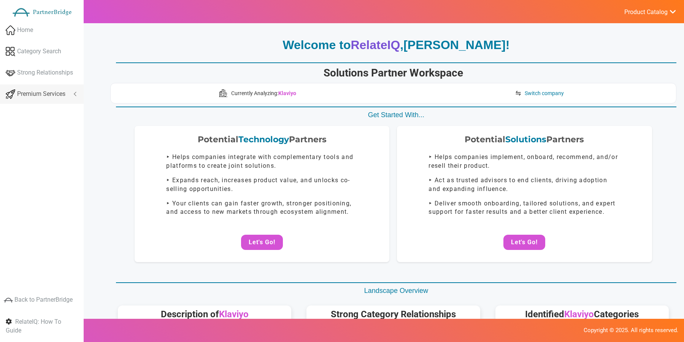
click at [32, 89] on link "Premium Services" at bounding box center [42, 93] width 84 height 19
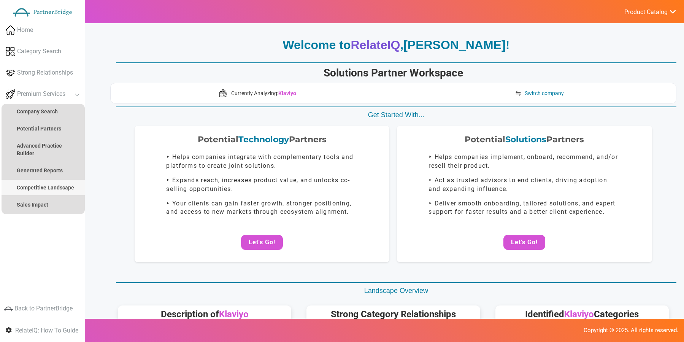
click at [39, 184] on strong "Competitive Landscape" at bounding box center [45, 187] width 57 height 6
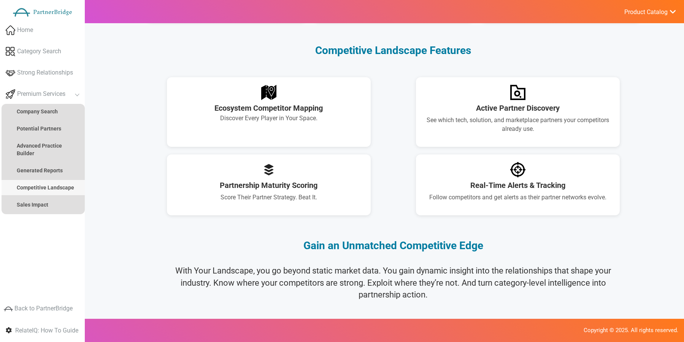
scroll to position [474, 0]
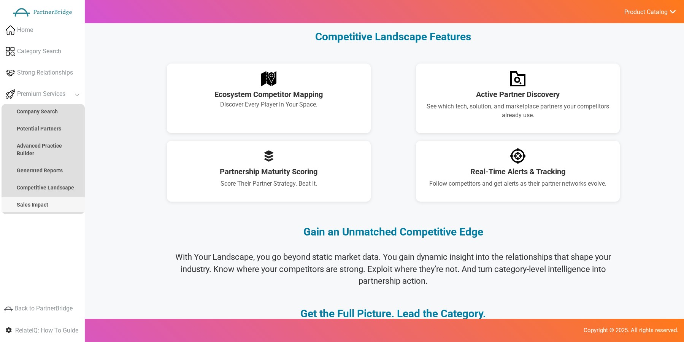
click at [50, 205] on link "Sales Impact" at bounding box center [43, 204] width 83 height 15
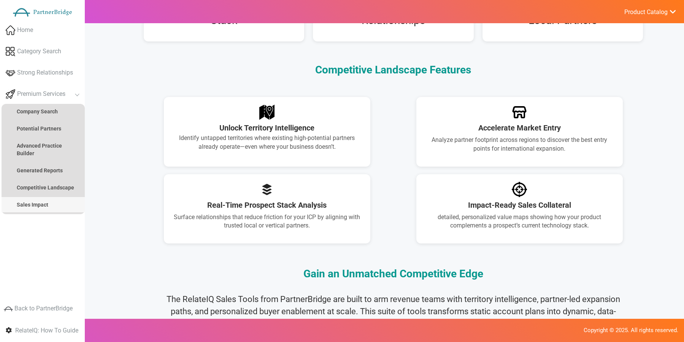
scroll to position [467, 0]
